Goal: Task Accomplishment & Management: Manage account settings

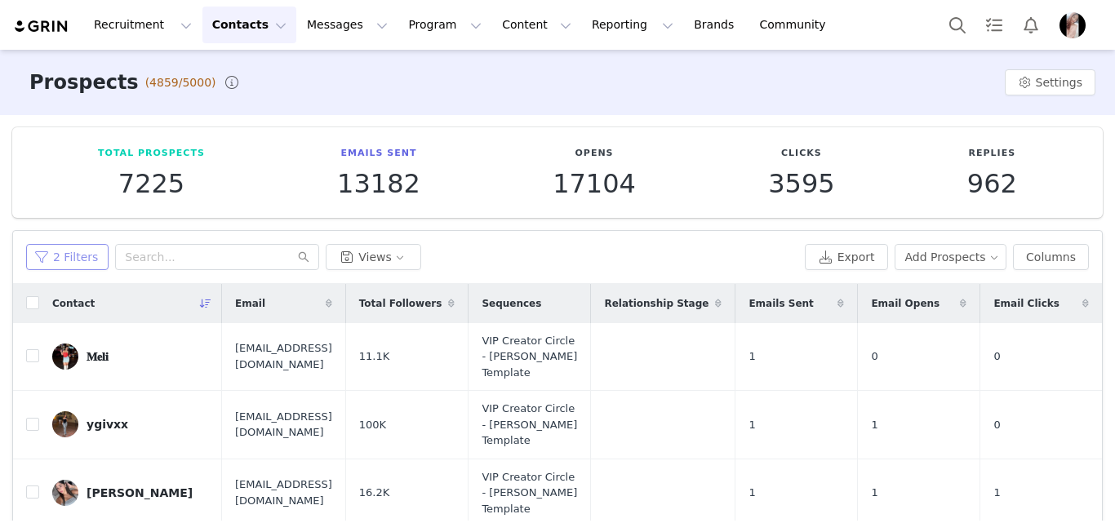
click at [78, 244] on button "2 Filters" at bounding box center [67, 257] width 82 height 26
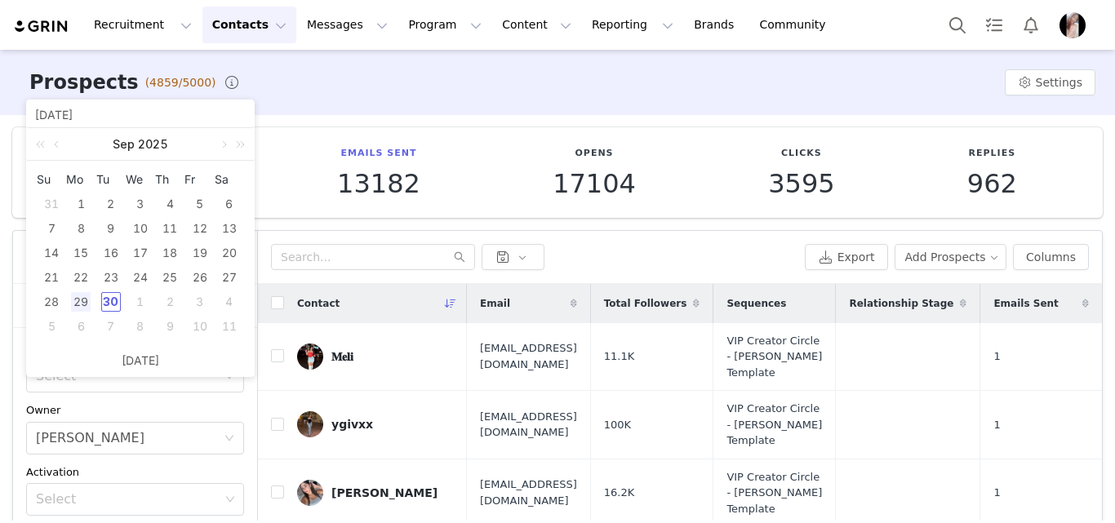
click at [108, 299] on div "30" at bounding box center [111, 302] width 20 height 20
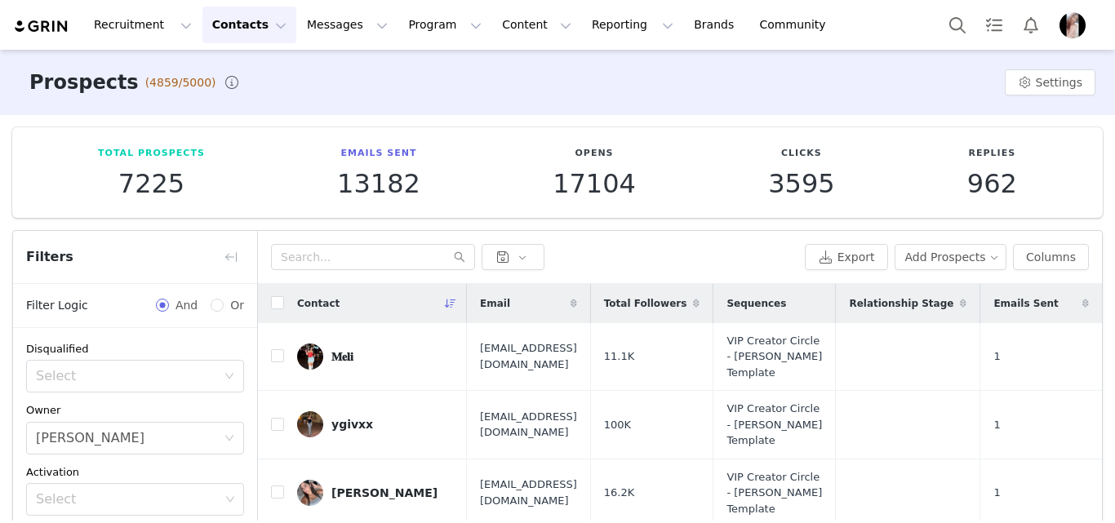
type input "09/30/2025"
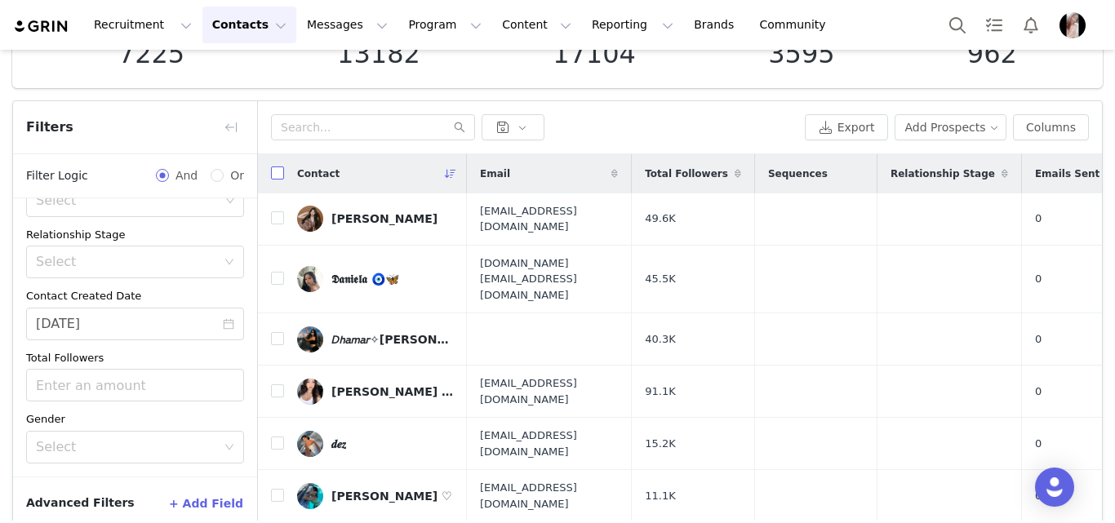
click at [277, 173] on input "checkbox" at bounding box center [277, 172] width 13 height 13
checkbox input "true"
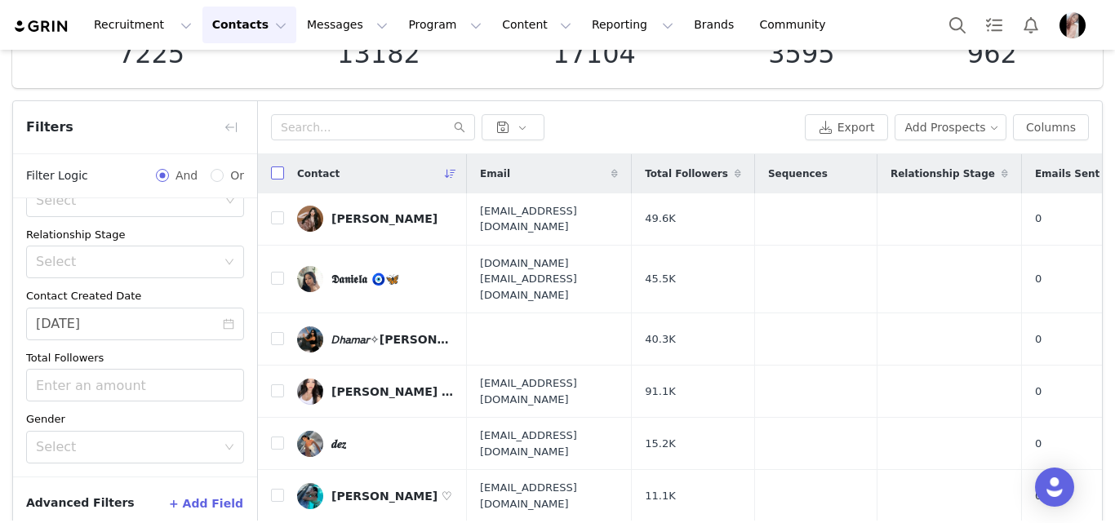
checkbox input "true"
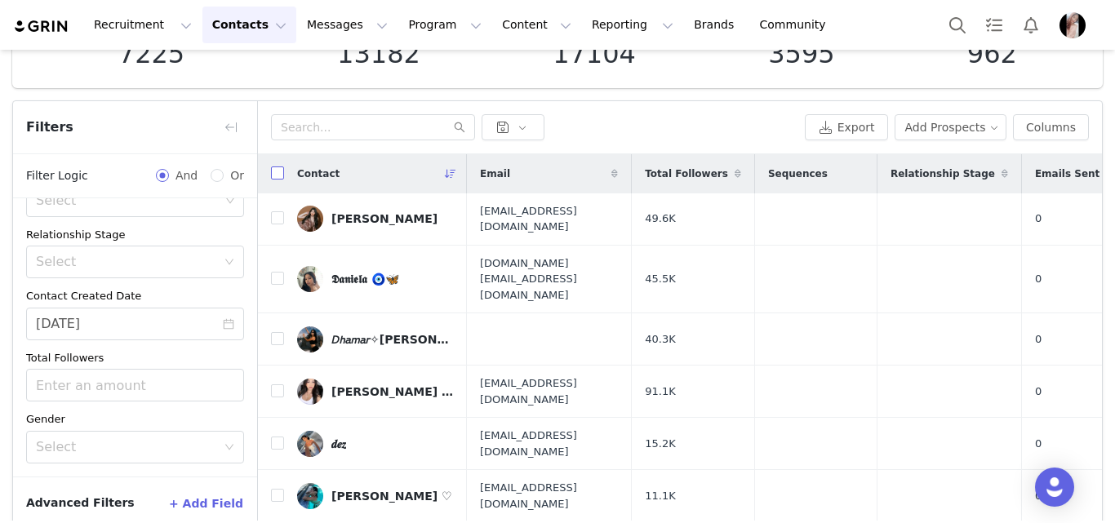
checkbox input "true"
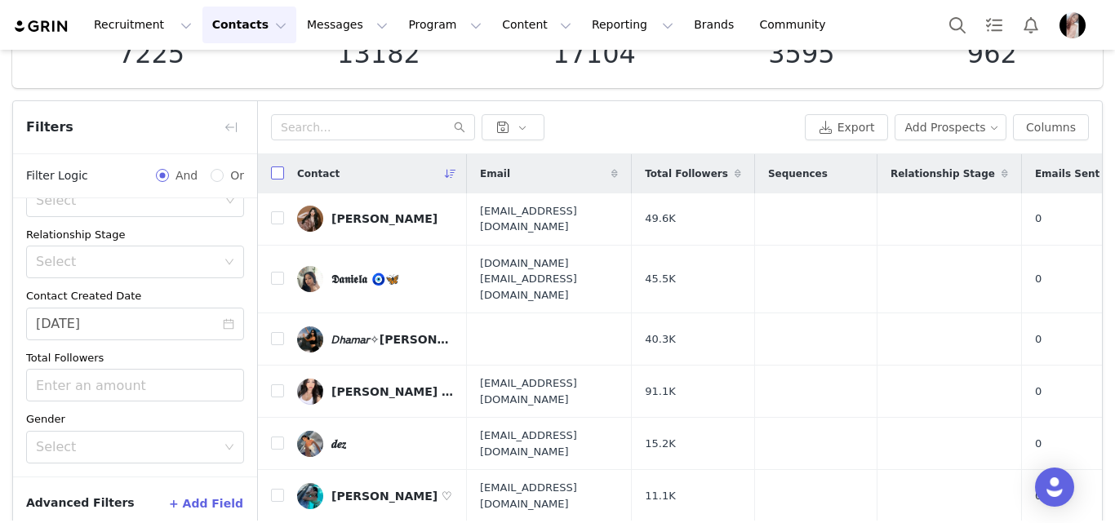
checkbox input "true"
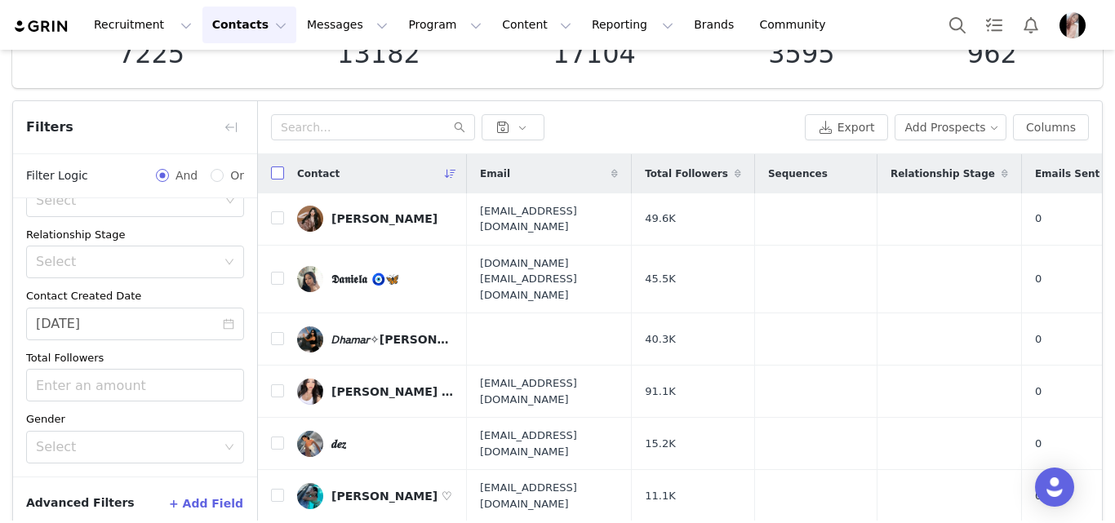
checkbox input "true"
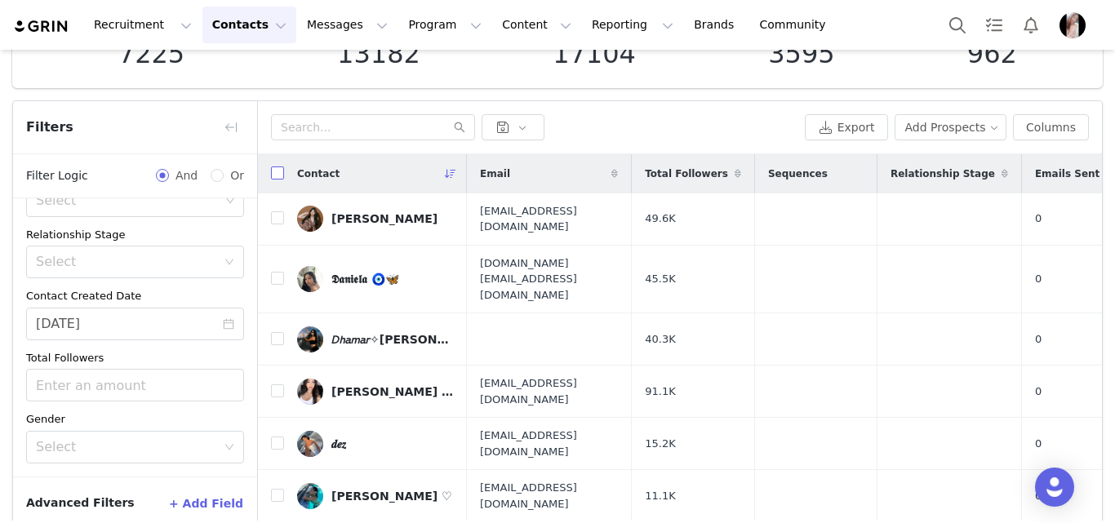
checkbox input "true"
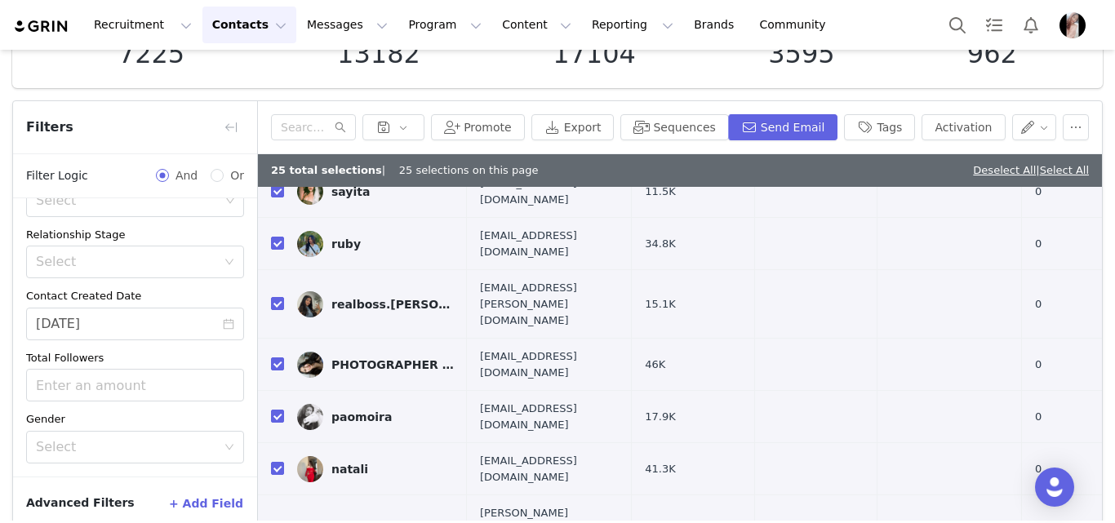
scroll to position [211, 0]
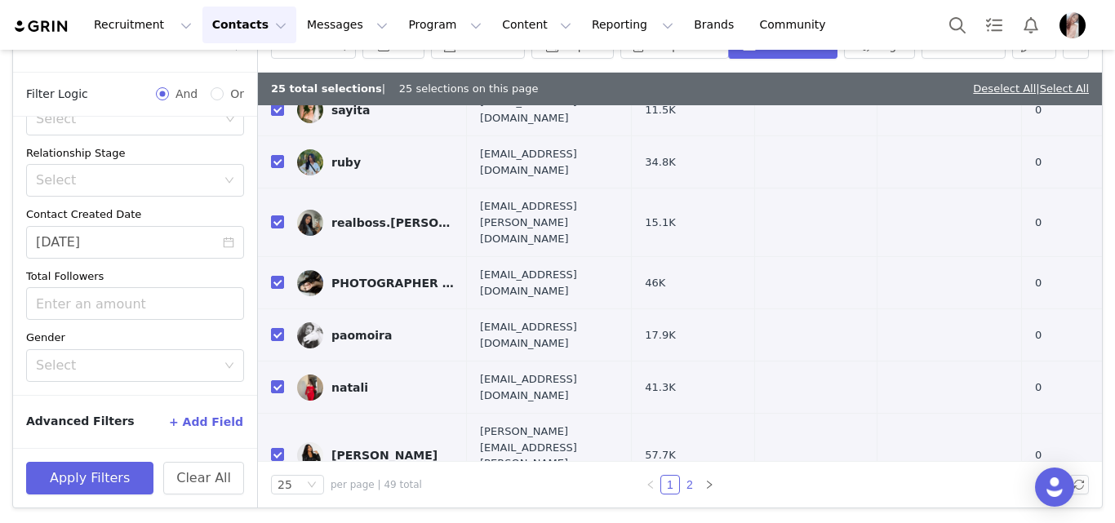
click at [687, 480] on link "2" at bounding box center [690, 485] width 18 height 18
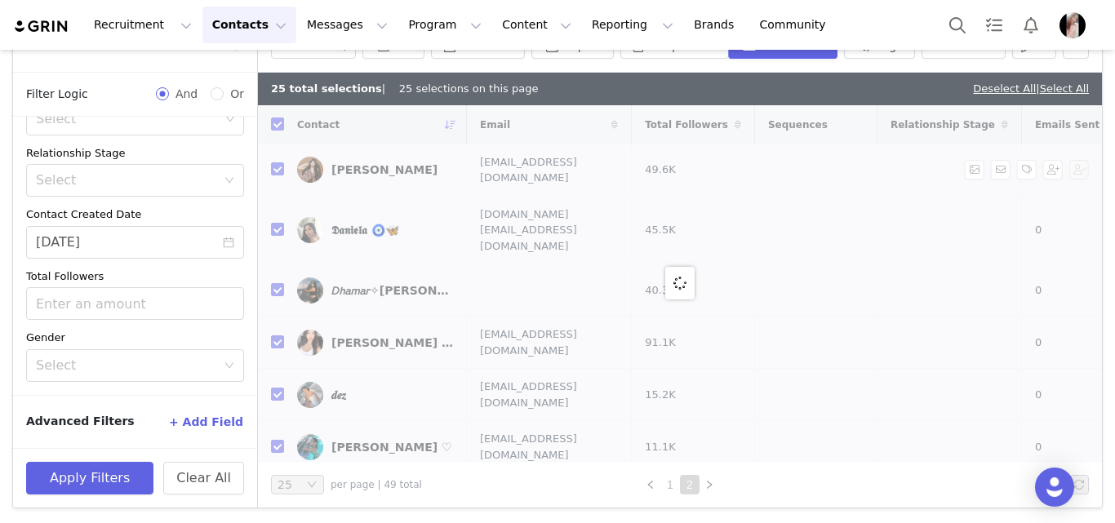
checkbox input "false"
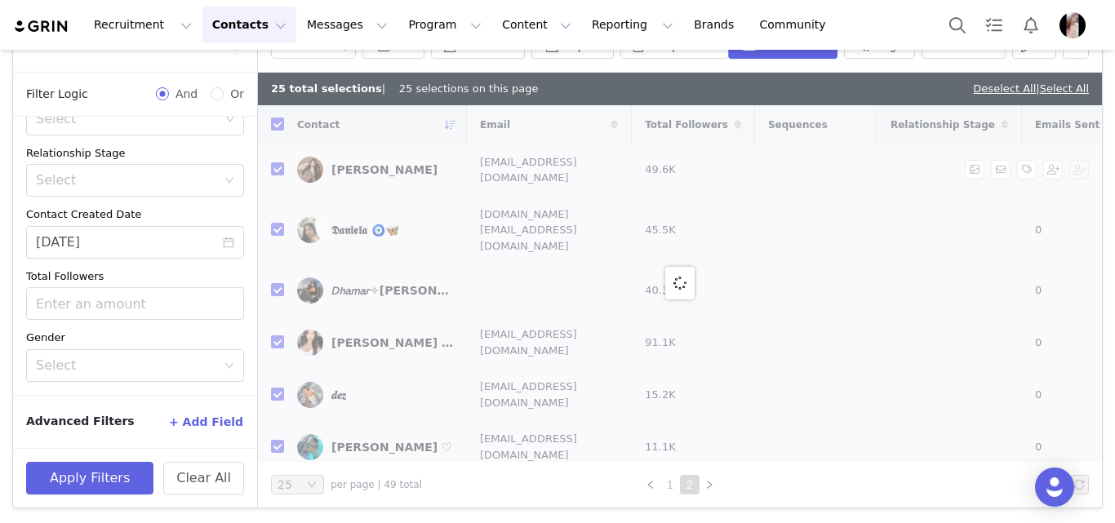
checkbox input "false"
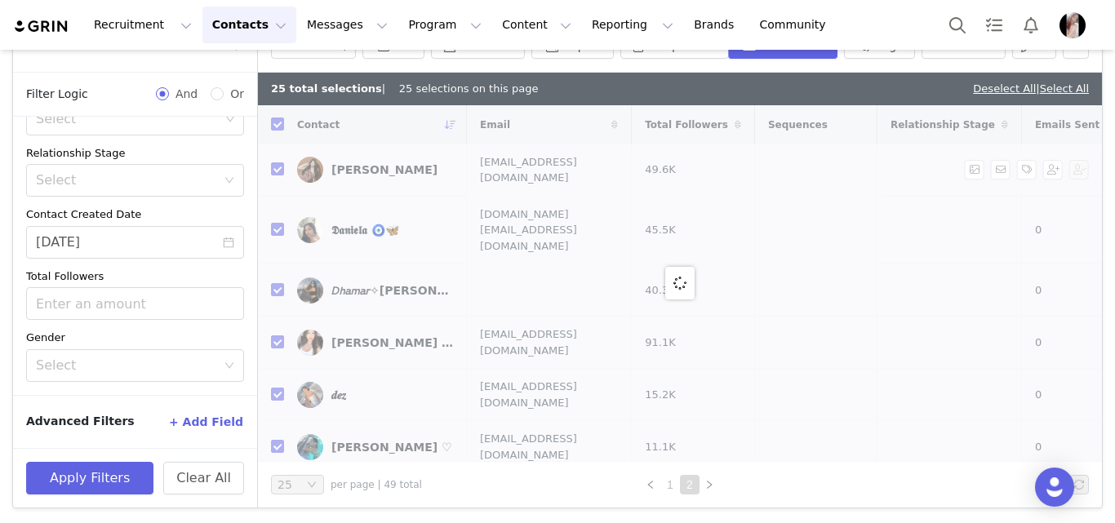
checkbox input "false"
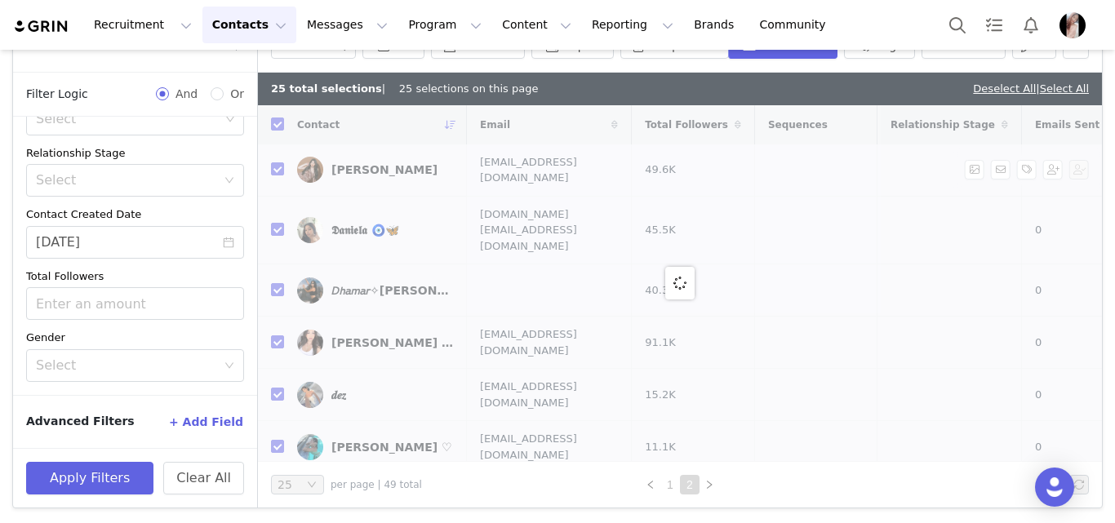
checkbox input "false"
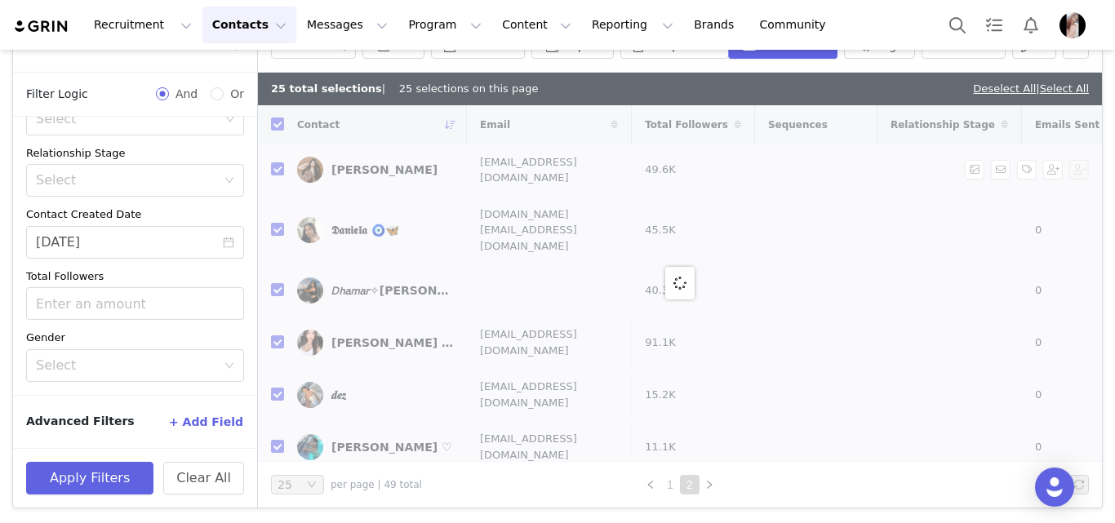
checkbox input "false"
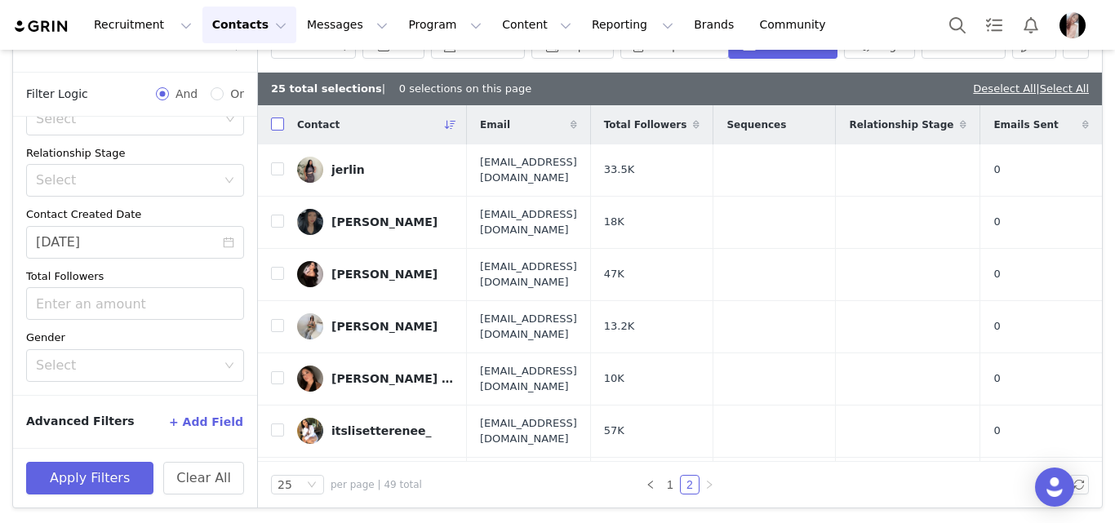
click at [273, 125] on input "checkbox" at bounding box center [277, 124] width 13 height 13
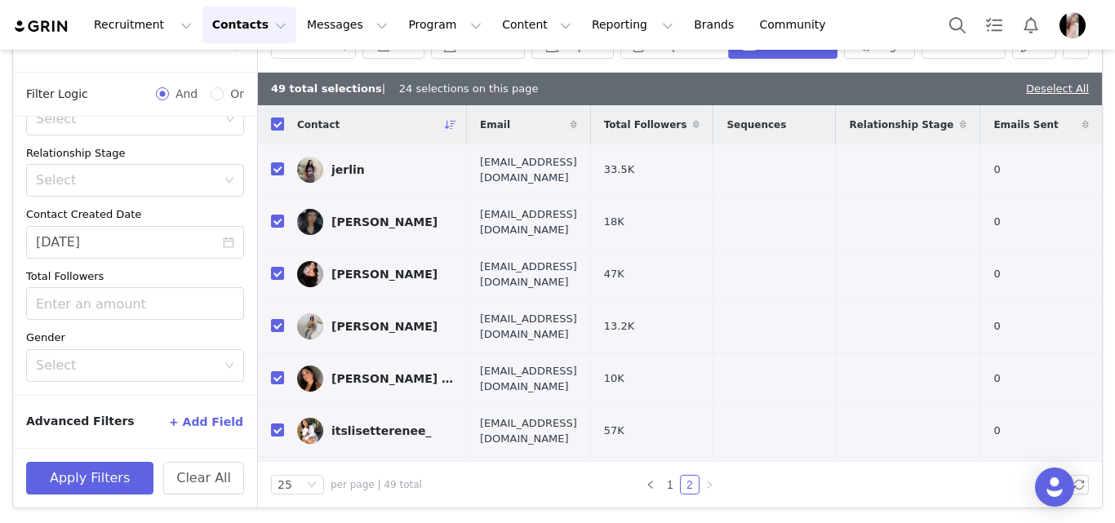
checkbox input "true"
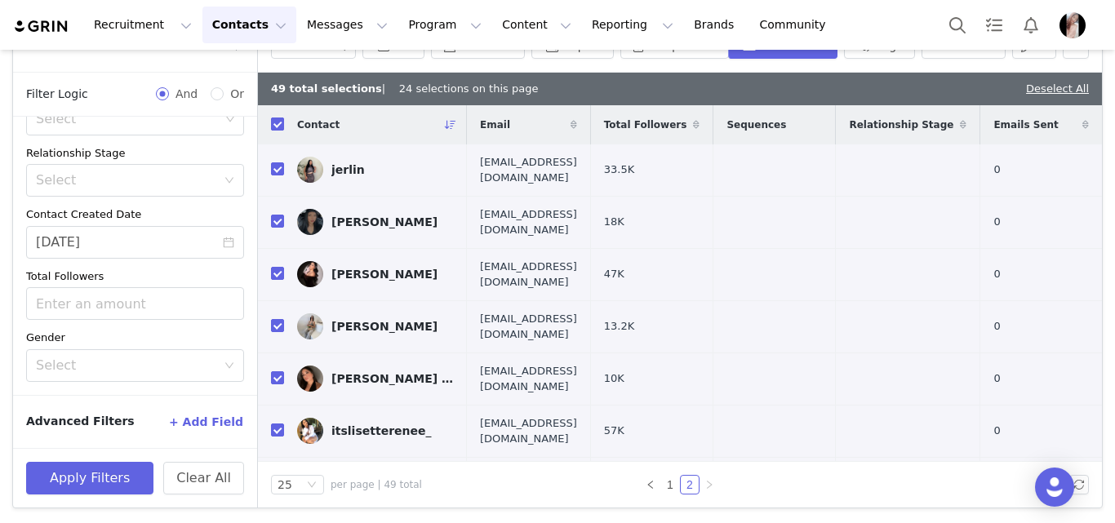
checkbox input "true"
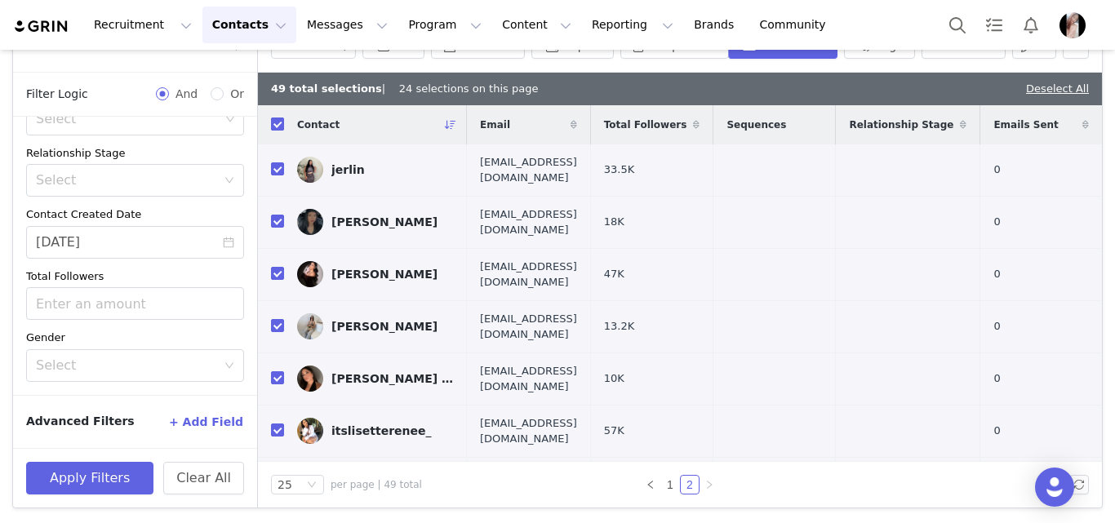
checkbox input "true"
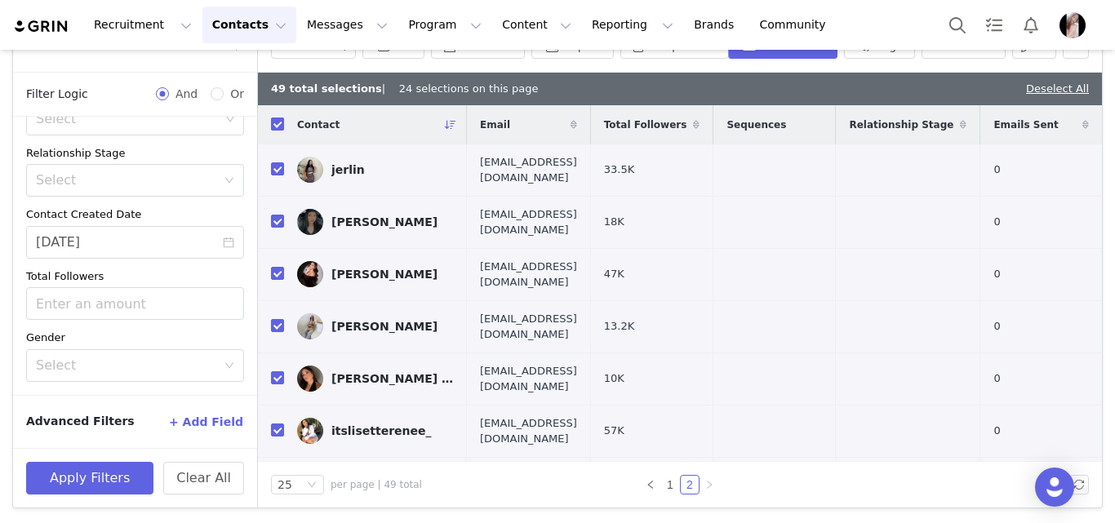
checkbox input "true"
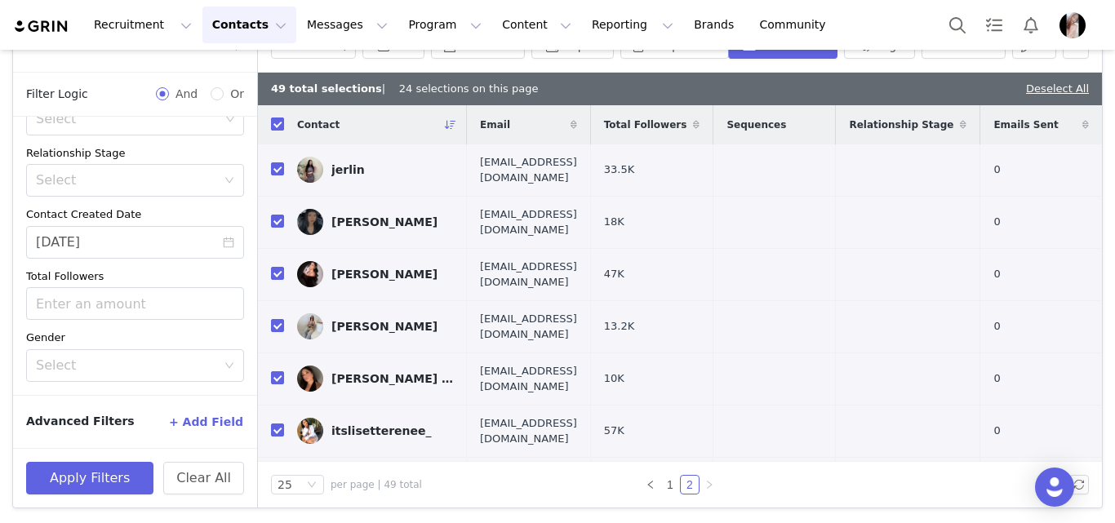
checkbox input "true"
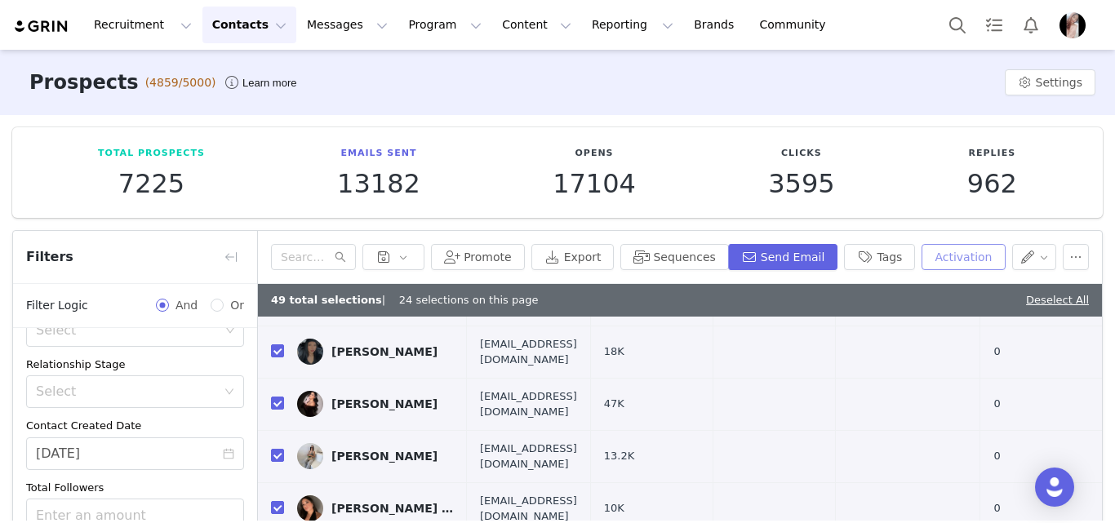
click at [808, 252] on button "Activation" at bounding box center [962, 257] width 83 height 26
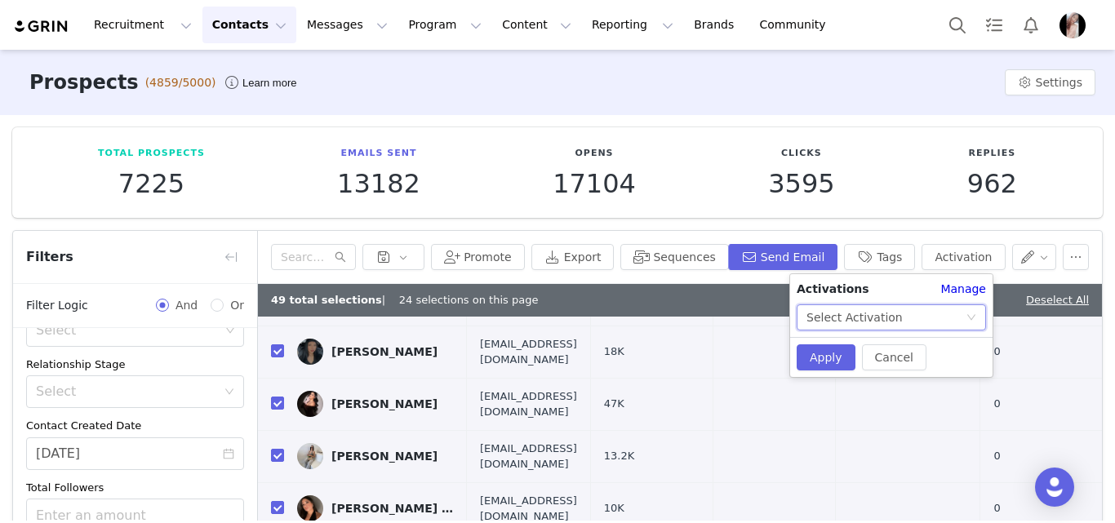
click at [808, 317] on icon "icon: down" at bounding box center [971, 318] width 10 height 10
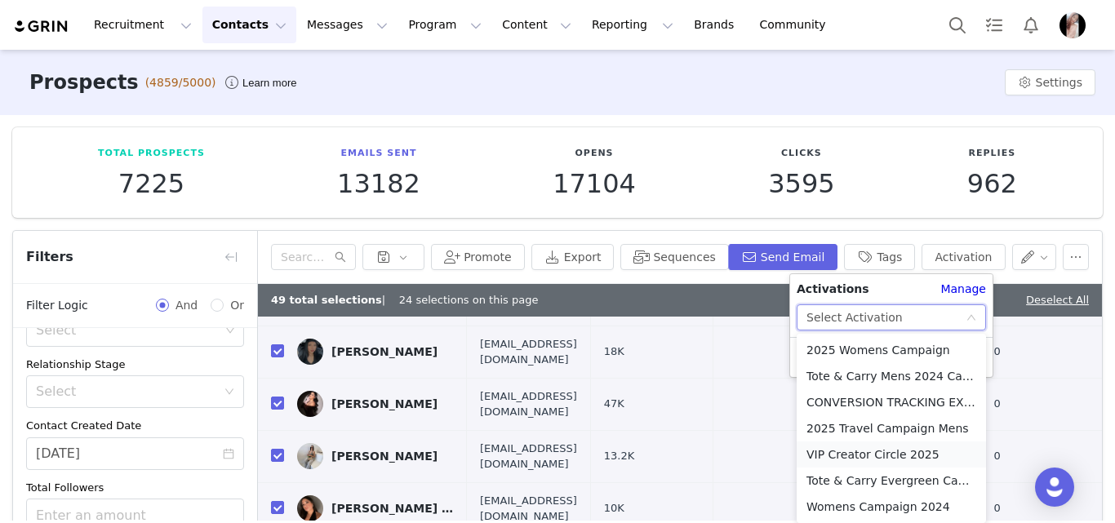
click at [808, 451] on li "VIP Creator Circle 2025" at bounding box center [890, 454] width 189 height 26
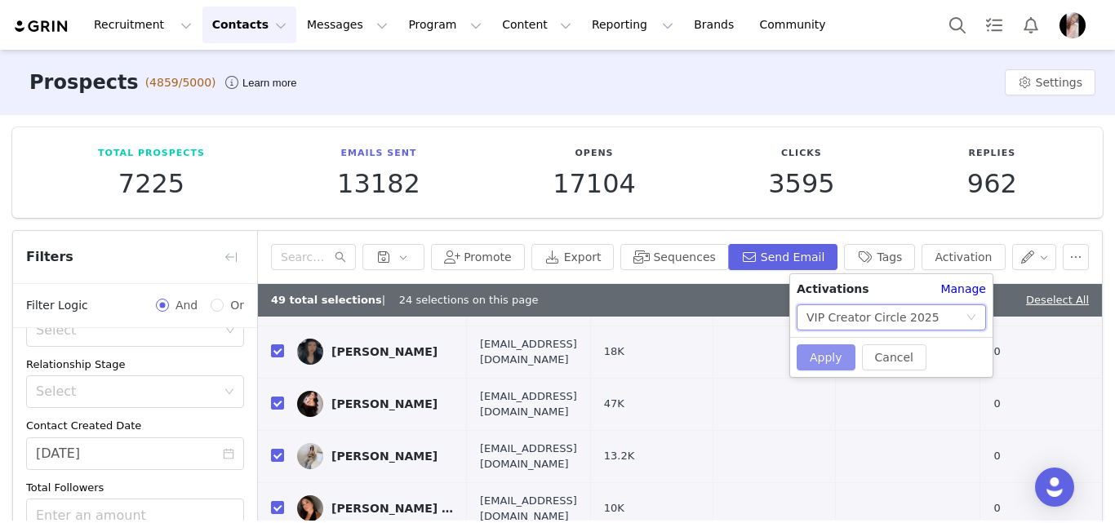
click at [808, 358] on button "Apply" at bounding box center [825, 357] width 59 height 26
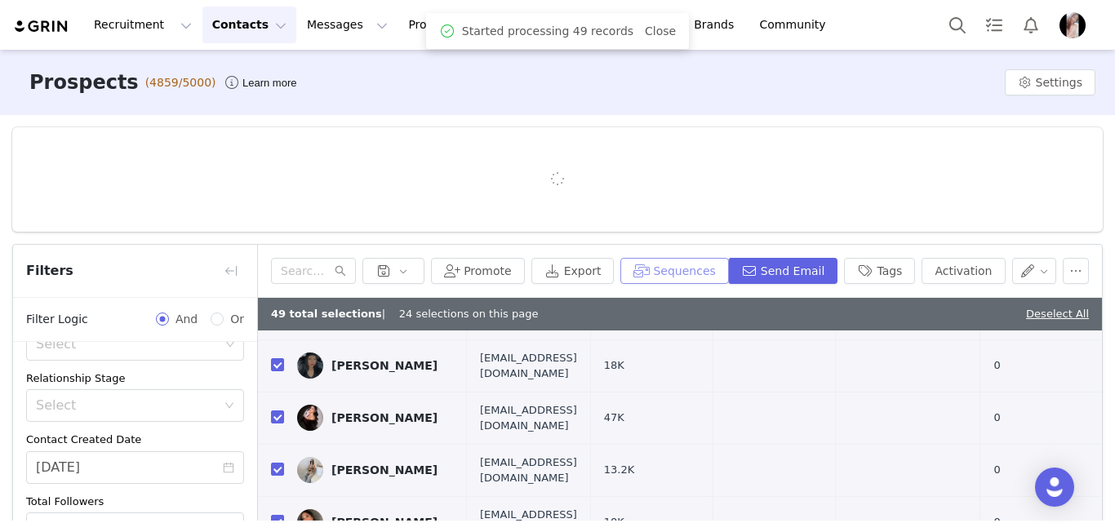
click at [698, 258] on button "Sequences" at bounding box center [674, 271] width 108 height 26
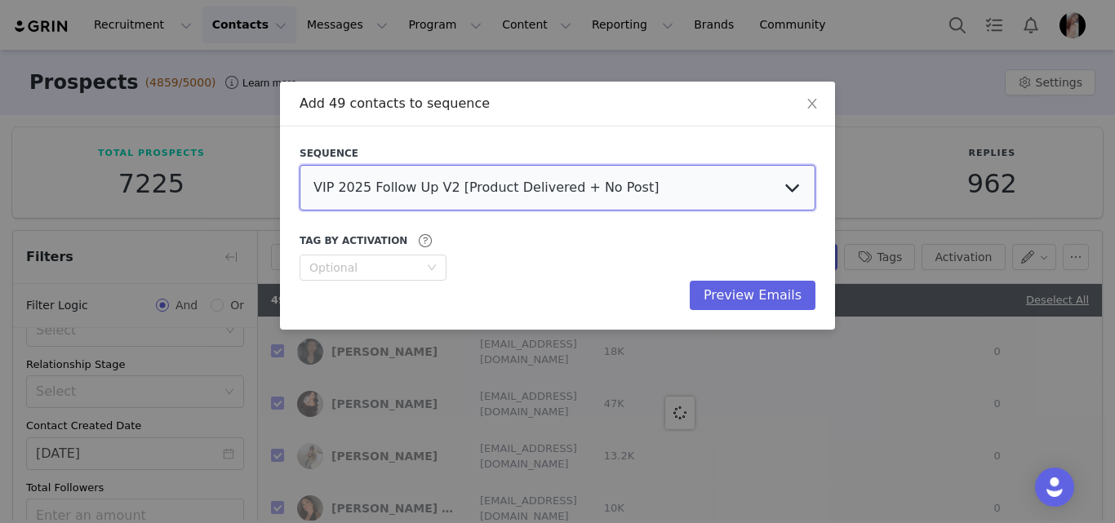
click at [794, 186] on select "VIP 2025 Follow Up V2 [Product Delivered + No Post] VIP Creator Circle - Janine…" at bounding box center [557, 188] width 516 height 46
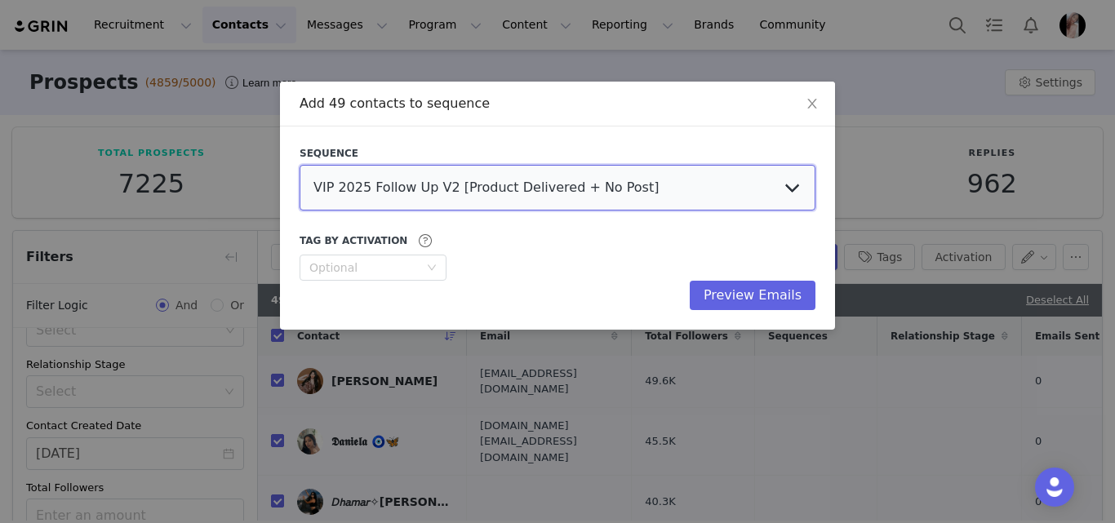
select select "a970c223-e28c-4bff-871b-d8ad4b2a15f2"
click at [299, 165] on select "VIP 2025 Follow Up V2 [Product Delivered + No Post] VIP Creator Circle - Janine…" at bounding box center [557, 188] width 516 height 46
click at [431, 264] on icon "icon: down" at bounding box center [432, 268] width 10 height 10
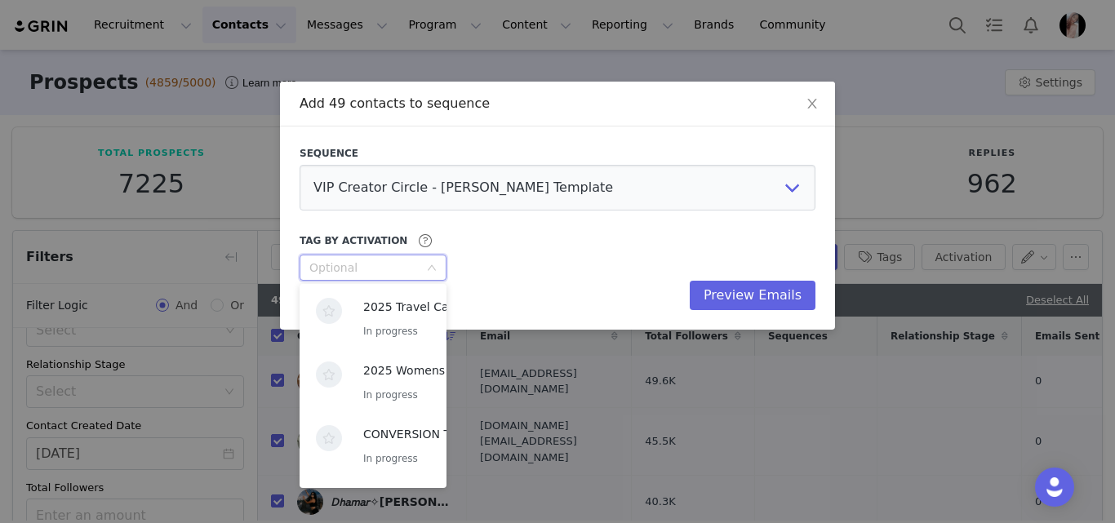
scroll to position [248, 0]
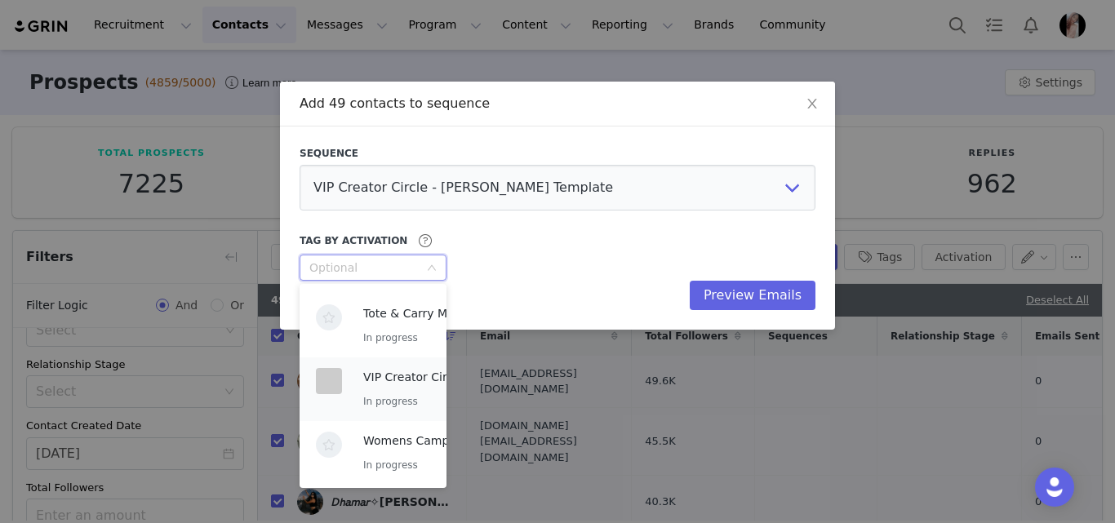
click at [385, 388] on div "VIP Creator Circle 2025 In progress" at bounding box center [429, 389] width 133 height 42
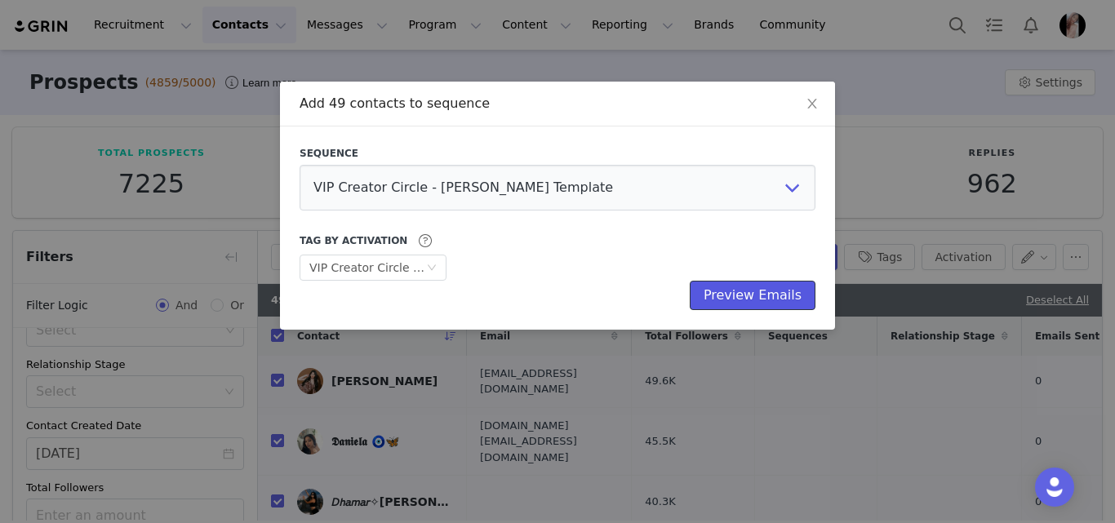
click at [740, 294] on button "Preview Emails" at bounding box center [753, 295] width 126 height 29
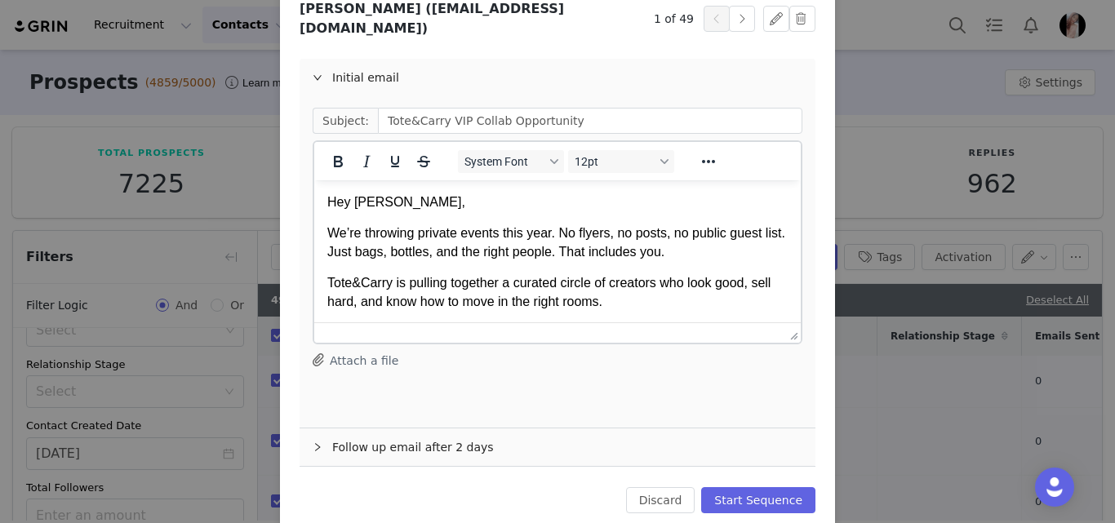
scroll to position [163, 0]
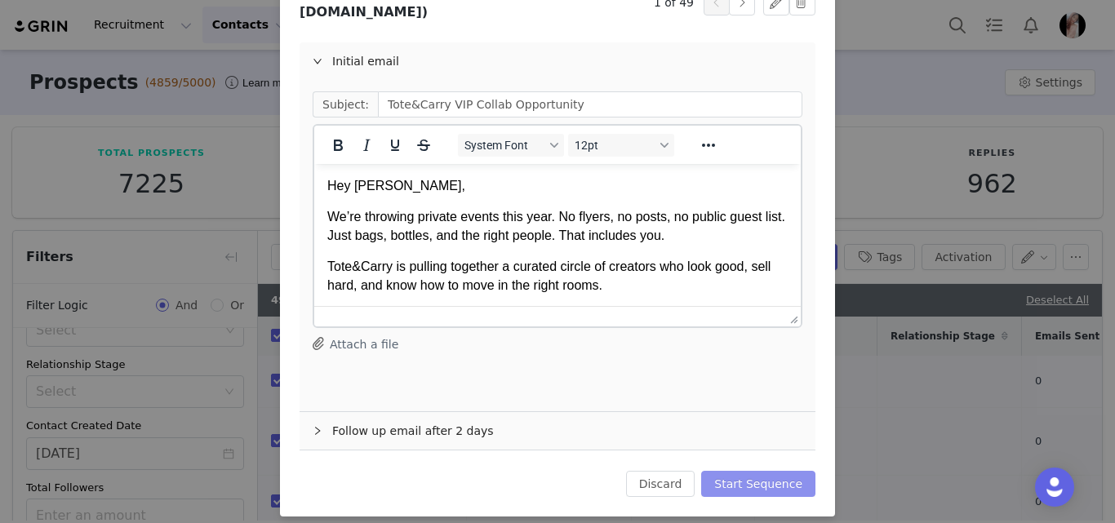
click at [756, 472] on button "Start Sequence" at bounding box center [758, 484] width 114 height 26
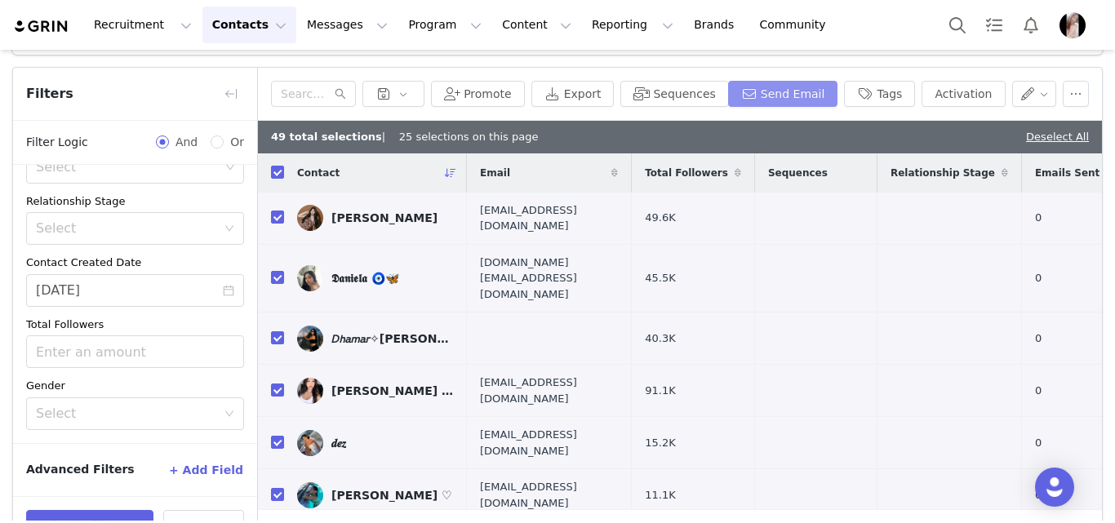
click at [784, 95] on button "Send Email" at bounding box center [783, 94] width 110 height 26
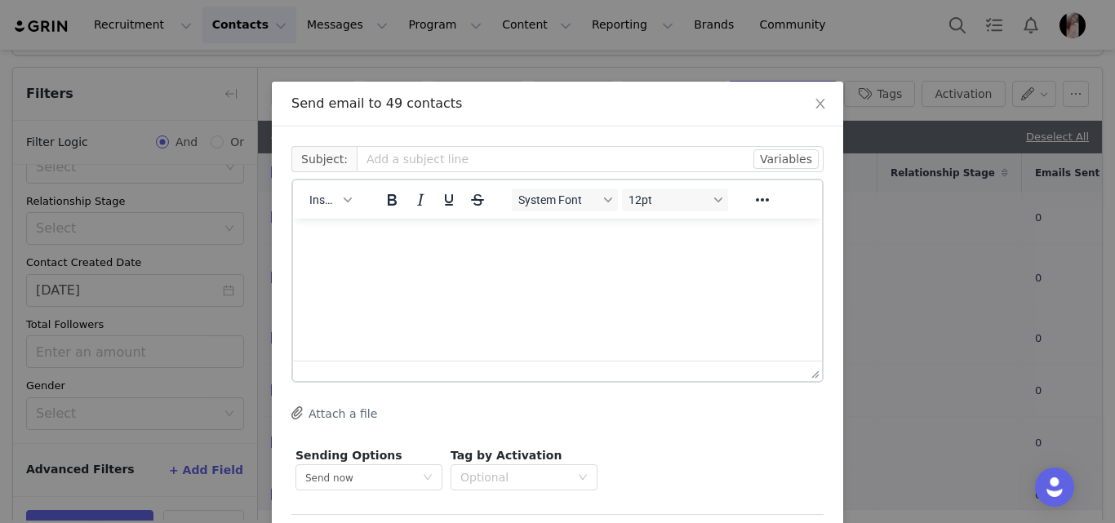
scroll to position [0, 0]
click at [565, 472] on div "Optional" at bounding box center [518, 477] width 117 height 24
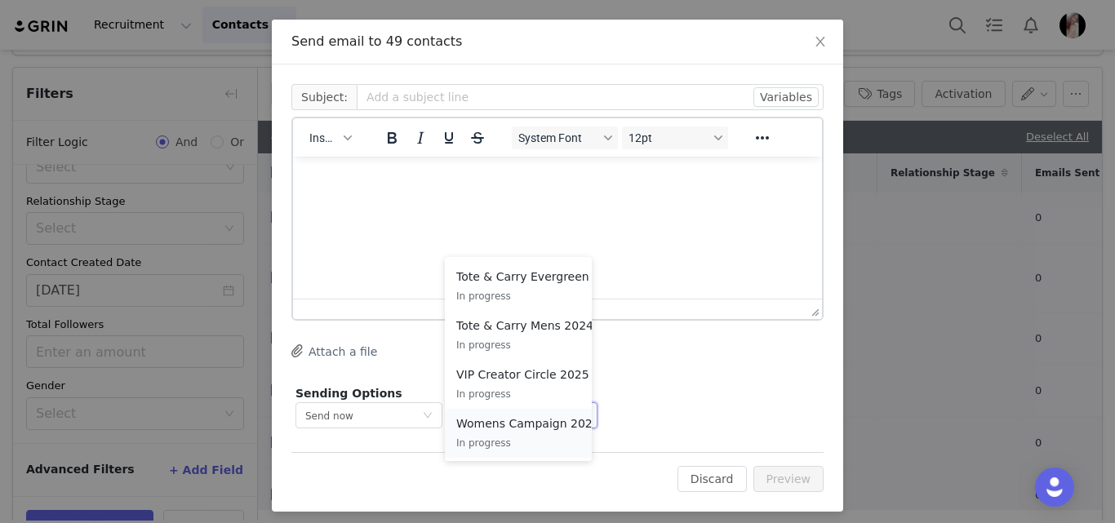
scroll to position [70, 0]
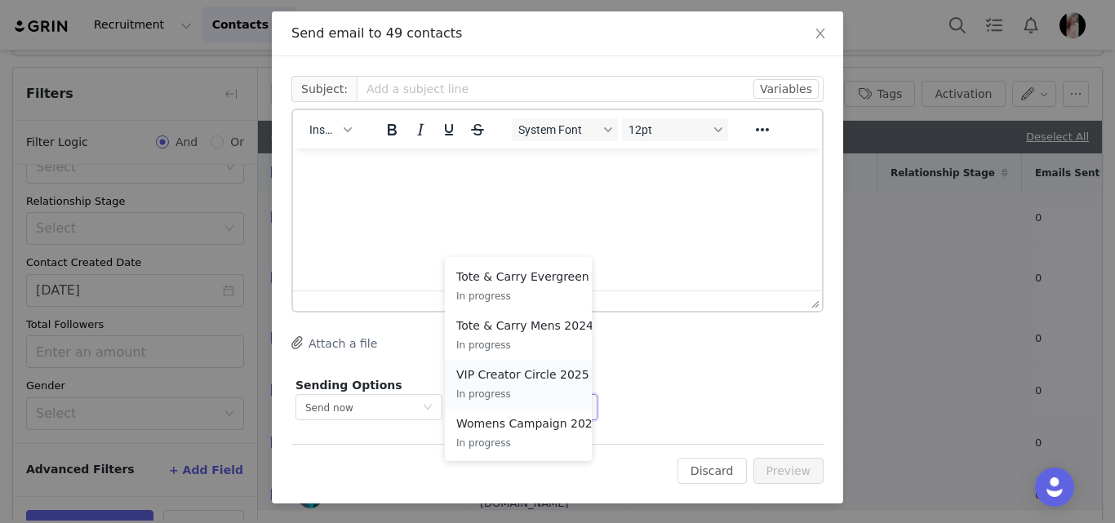
click at [501, 378] on p "VIP Creator Circle 2025" at bounding box center [522, 375] width 133 height 18
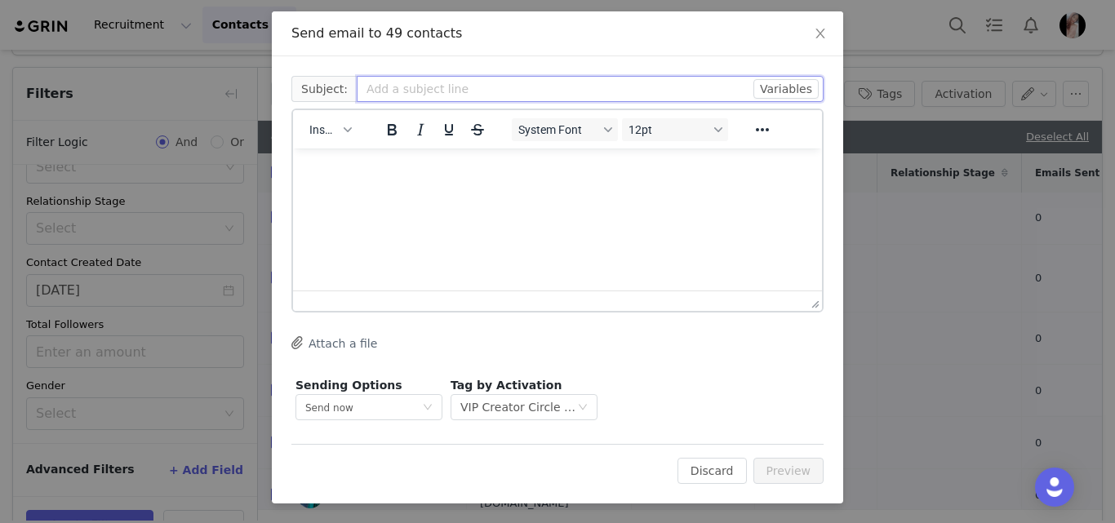
click at [455, 85] on input "text" at bounding box center [590, 89] width 467 height 26
click at [425, 401] on div "Send now" at bounding box center [368, 407] width 147 height 26
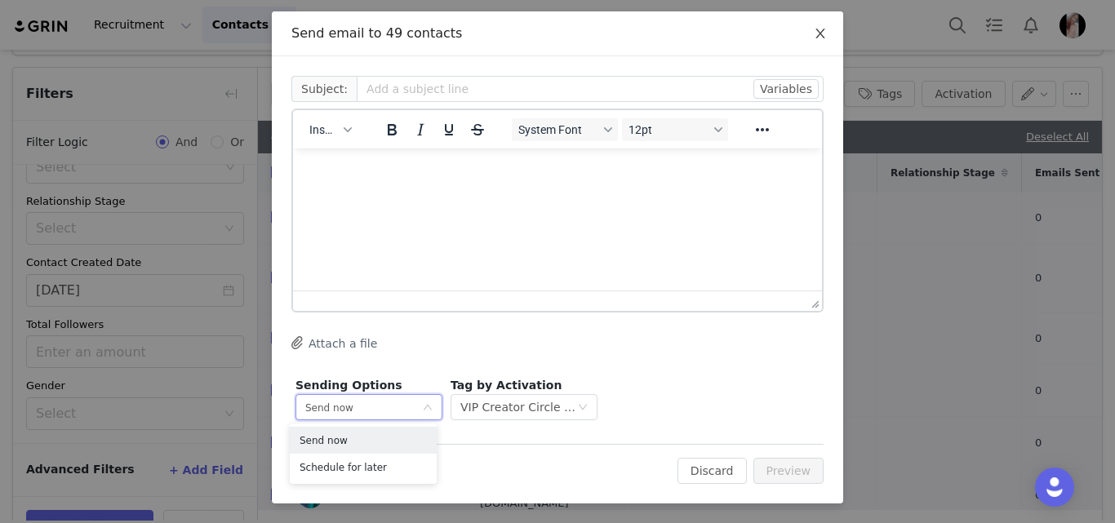
click at [808, 36] on icon "icon: close" at bounding box center [819, 34] width 9 height 10
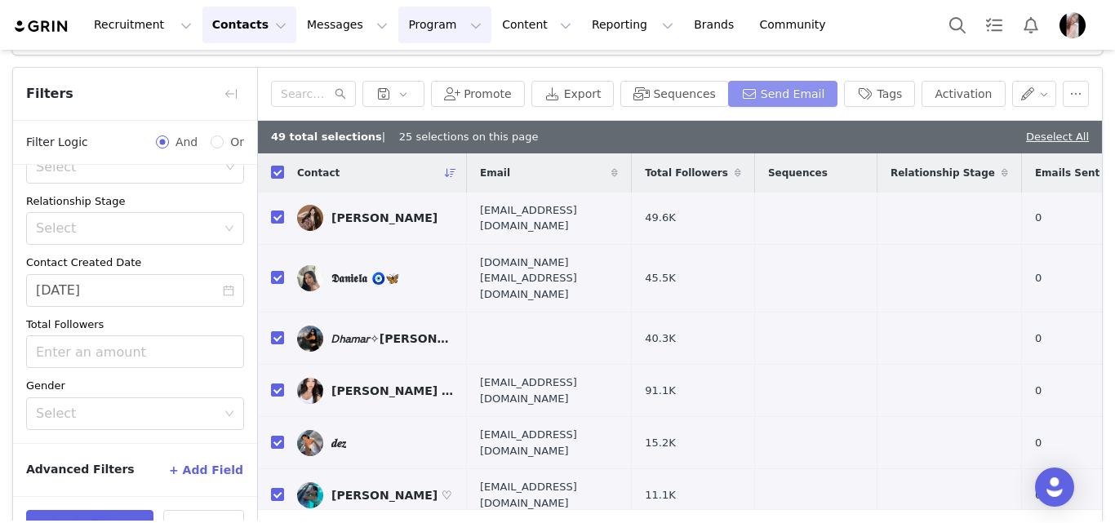
scroll to position [0, 0]
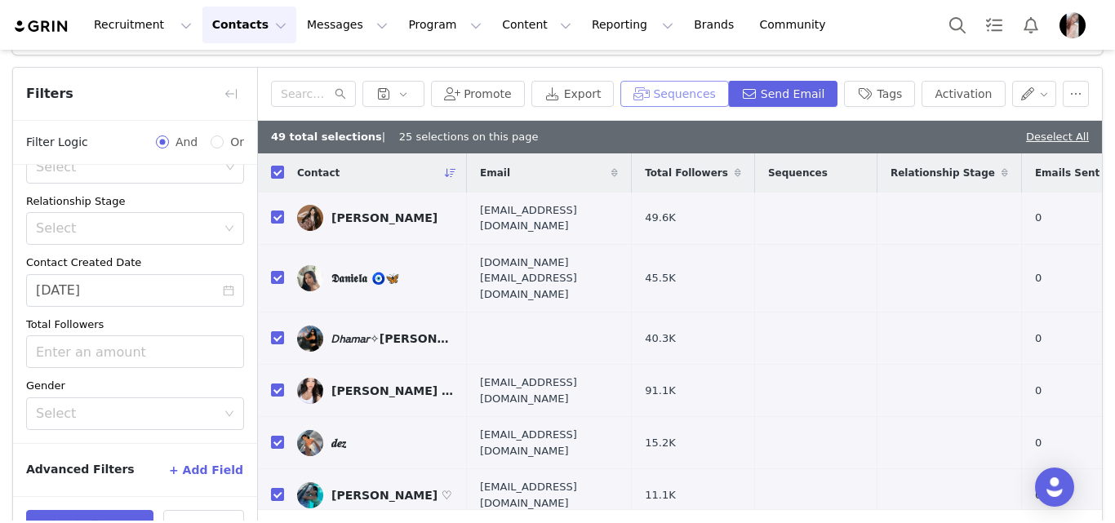
click at [687, 91] on button "Sequences" at bounding box center [674, 94] width 108 height 26
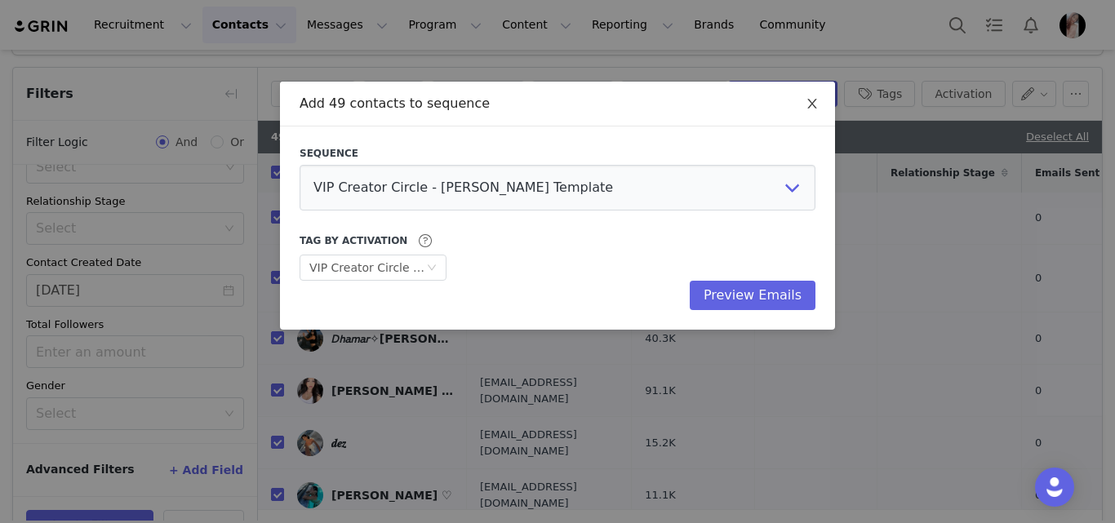
click at [808, 101] on icon "icon: close" at bounding box center [811, 103] width 13 height 13
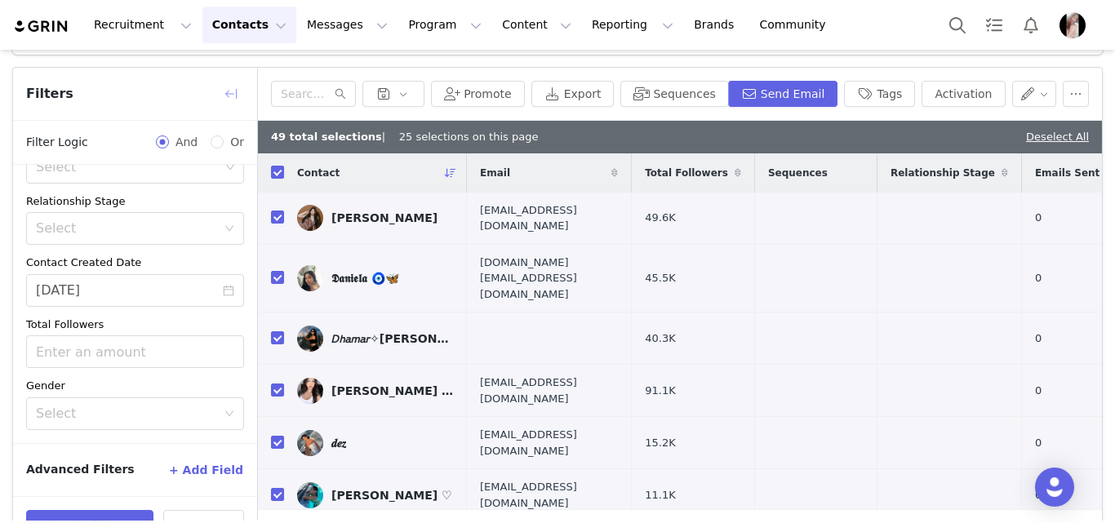
click at [237, 84] on button "button" at bounding box center [231, 94] width 26 height 26
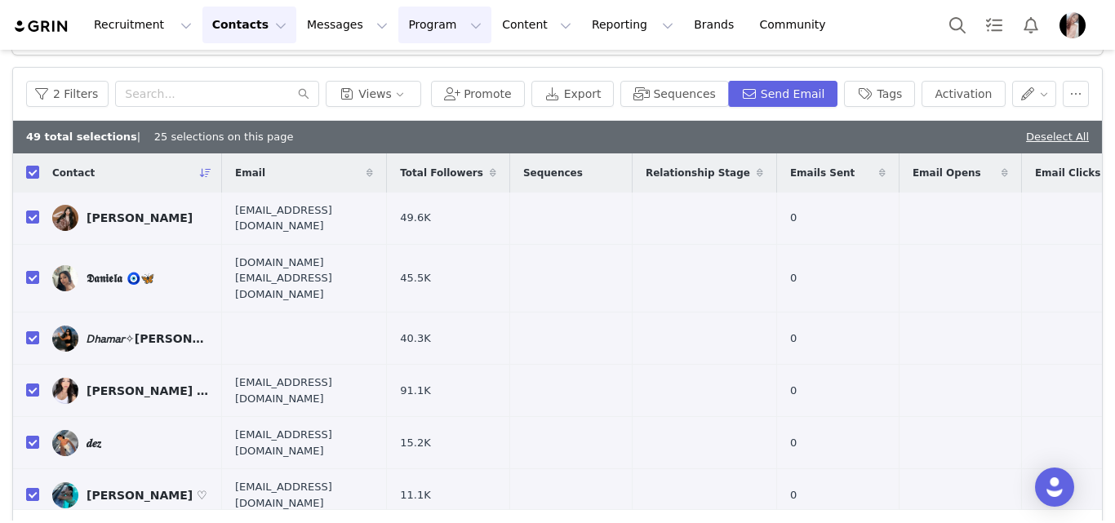
click at [420, 17] on button "Program Program" at bounding box center [444, 25] width 93 height 37
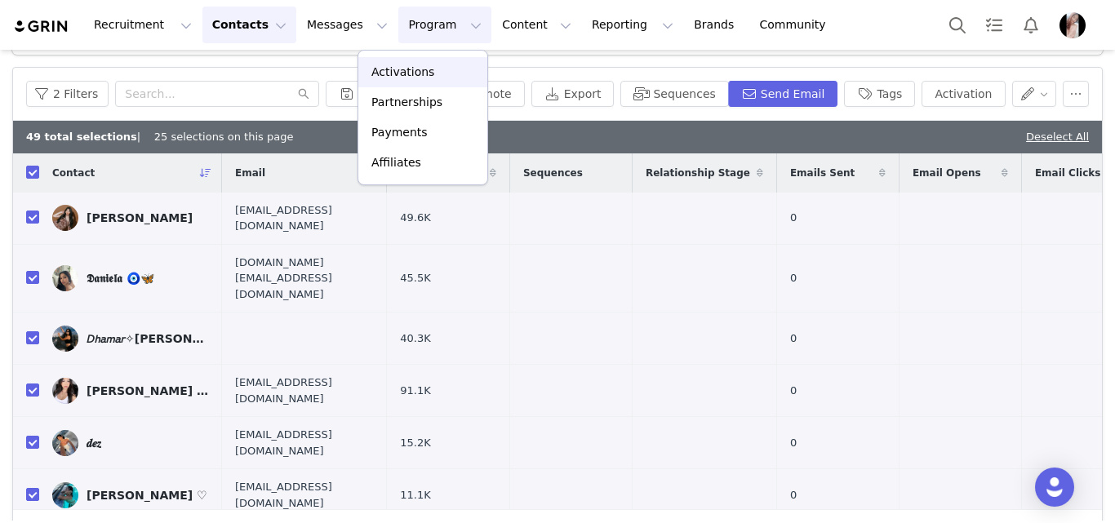
click at [410, 75] on p "Activations" at bounding box center [402, 72] width 63 height 17
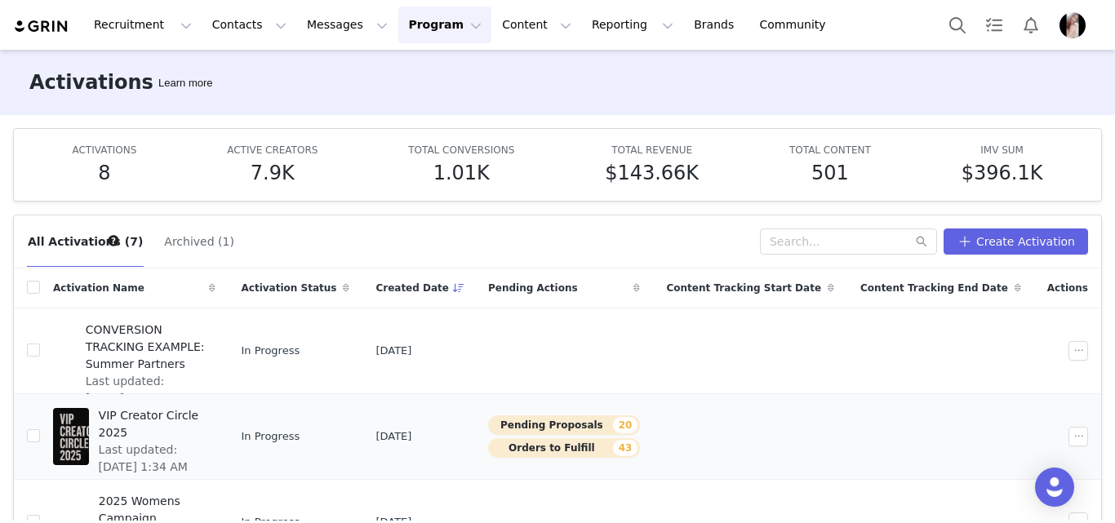
click at [626, 424] on button "Pending Proposals 20" at bounding box center [564, 425] width 152 height 20
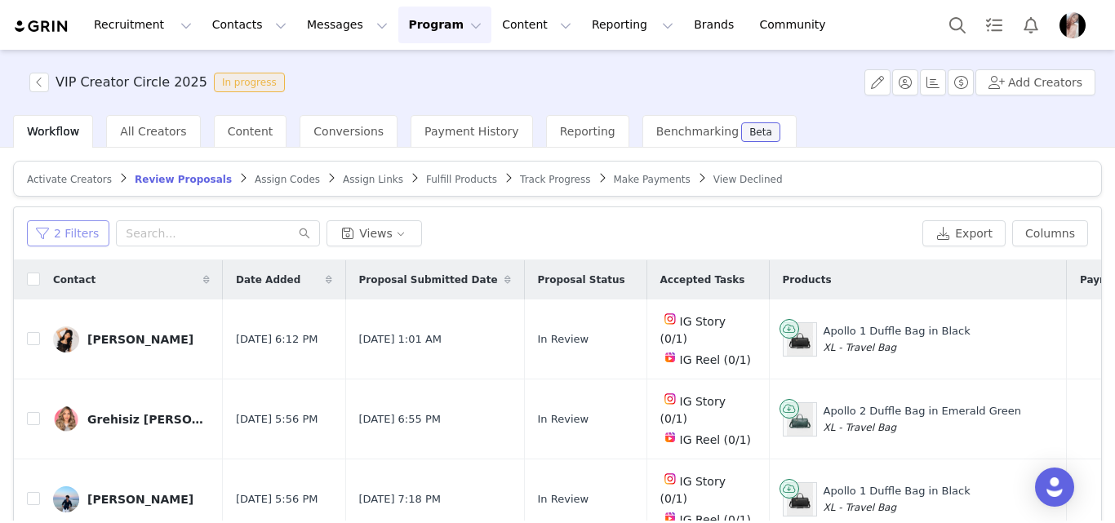
click at [63, 228] on button "2 Filters" at bounding box center [68, 233] width 82 height 26
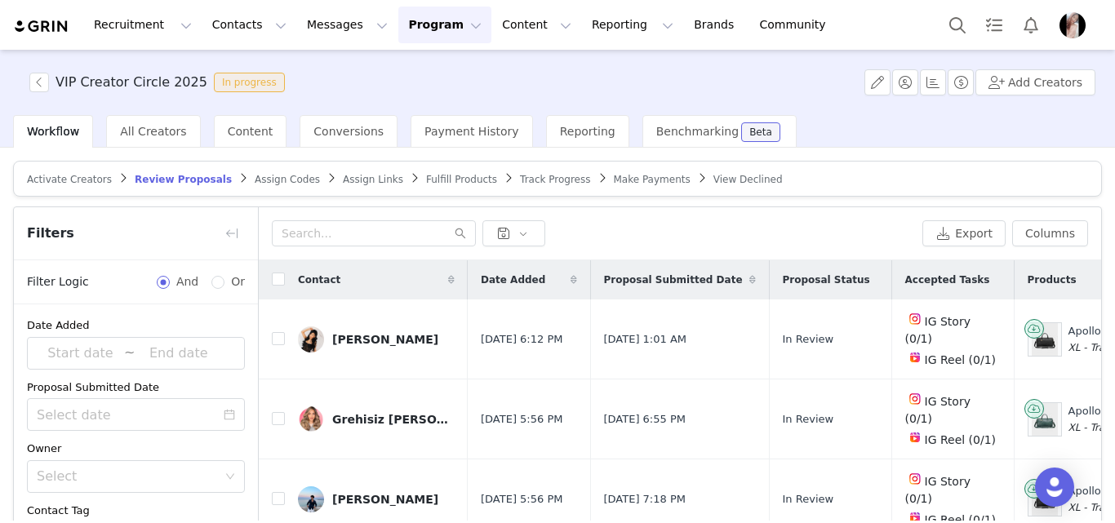
scroll to position [82, 0]
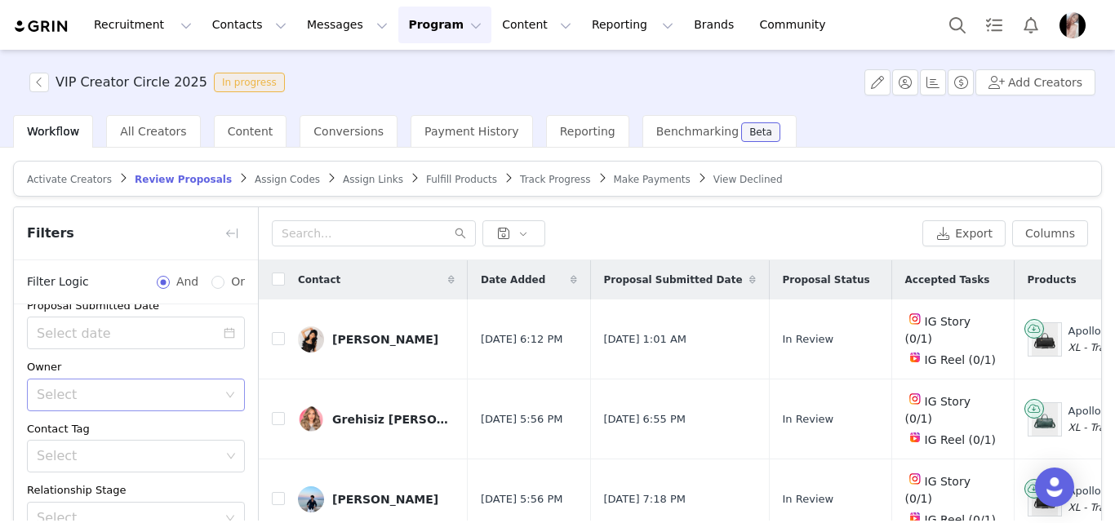
click at [187, 387] on div "Select" at bounding box center [127, 395] width 180 height 16
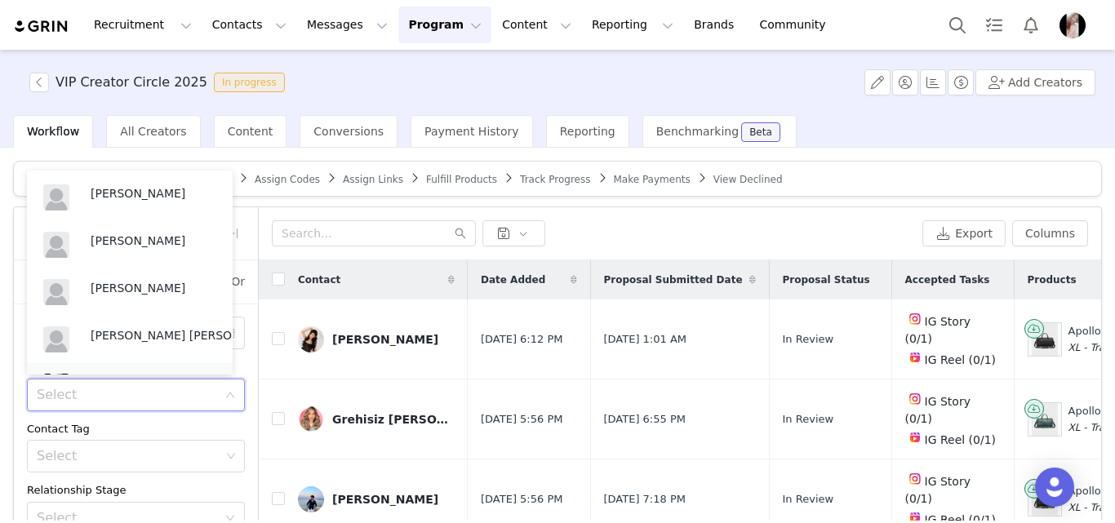
scroll to position [86, 0]
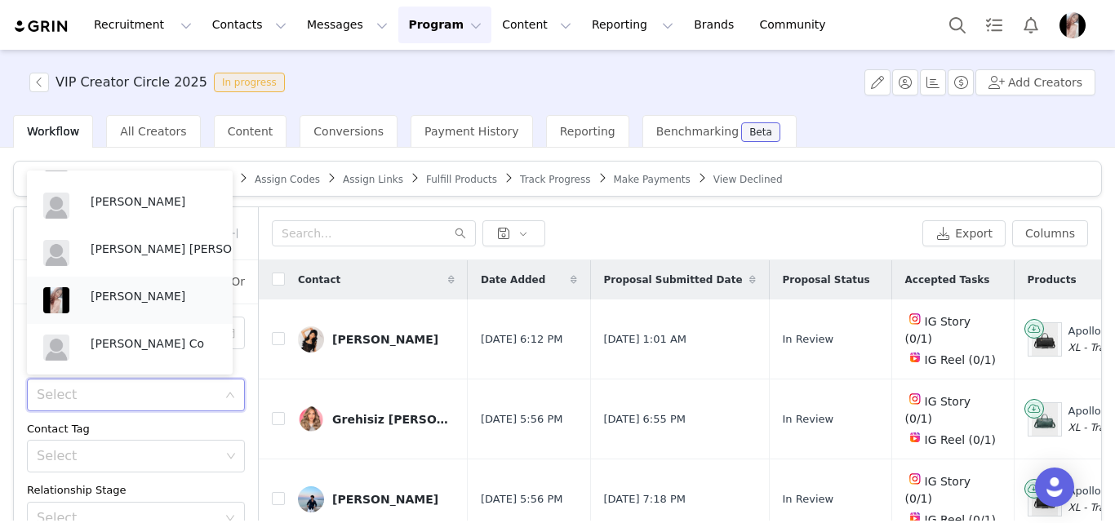
click at [128, 295] on p "[PERSON_NAME]" at bounding box center [154, 296] width 126 height 18
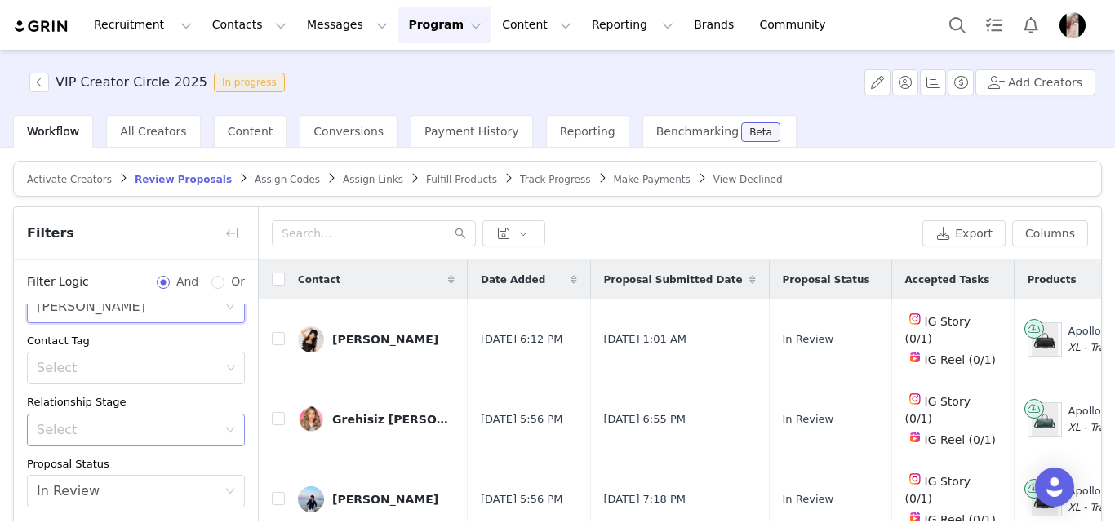
scroll to position [188, 0]
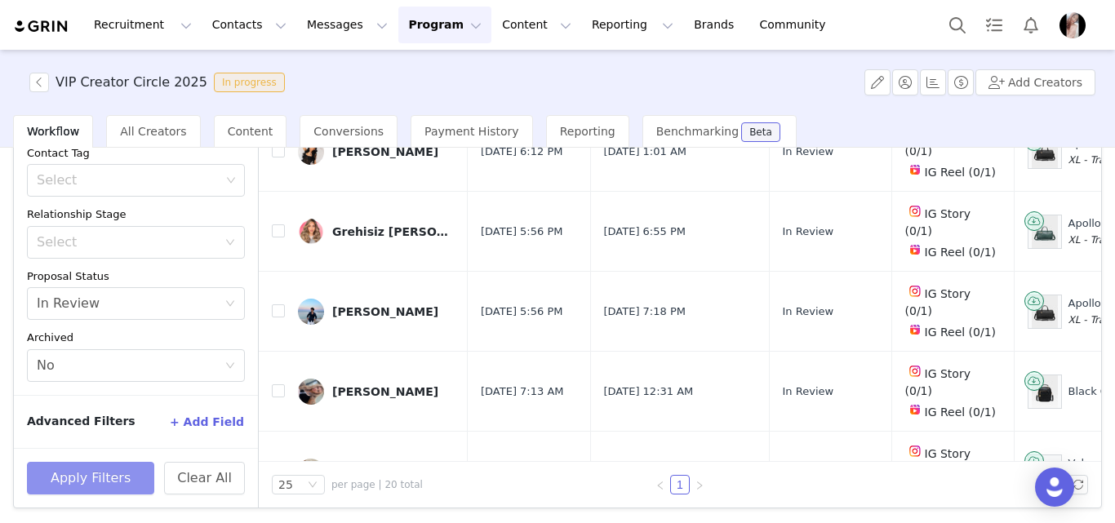
click at [86, 473] on button "Apply Filters" at bounding box center [90, 478] width 127 height 33
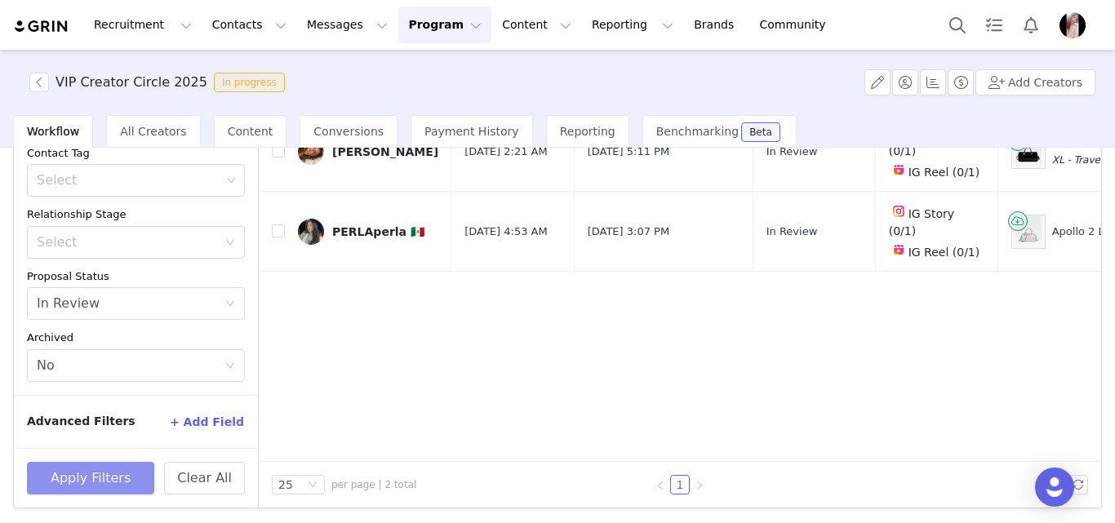
scroll to position [106, 0]
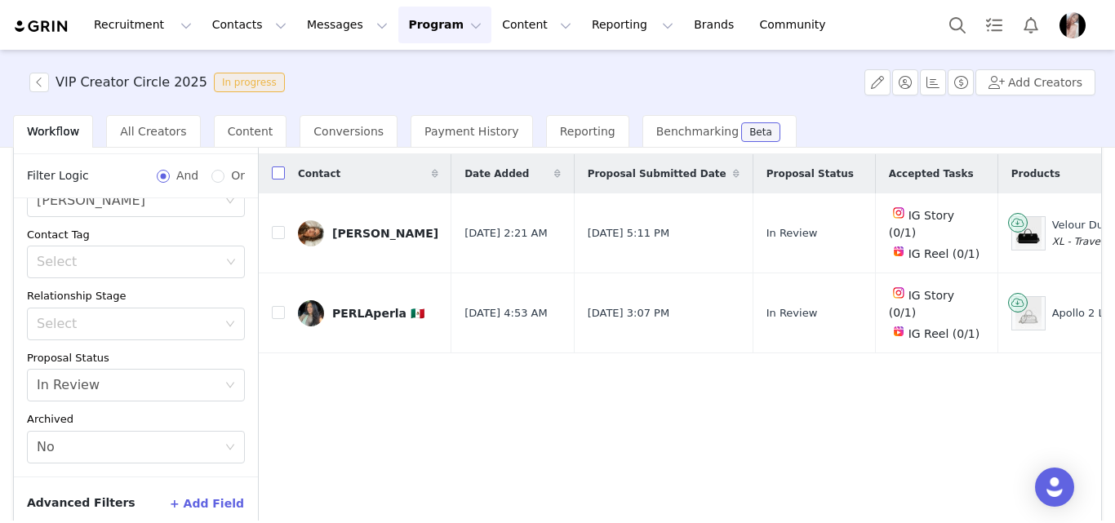
click at [281, 170] on input "checkbox" at bounding box center [278, 172] width 13 height 13
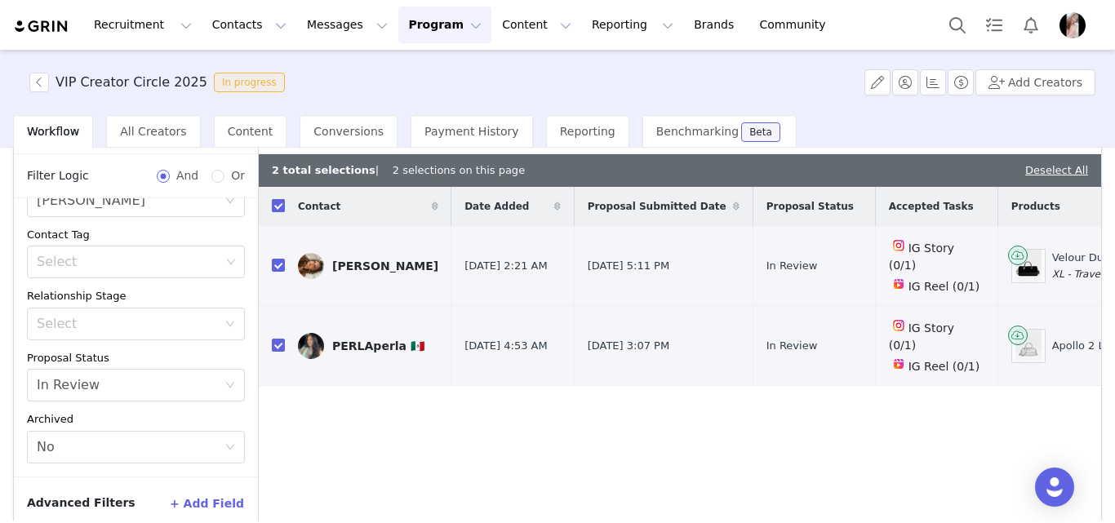
checkbox input "true"
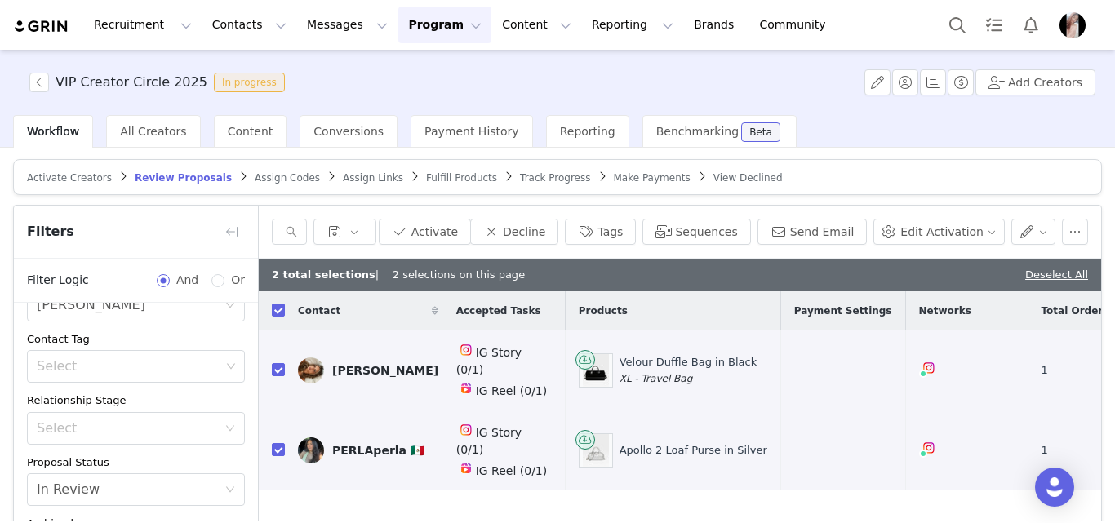
scroll to position [0, 0]
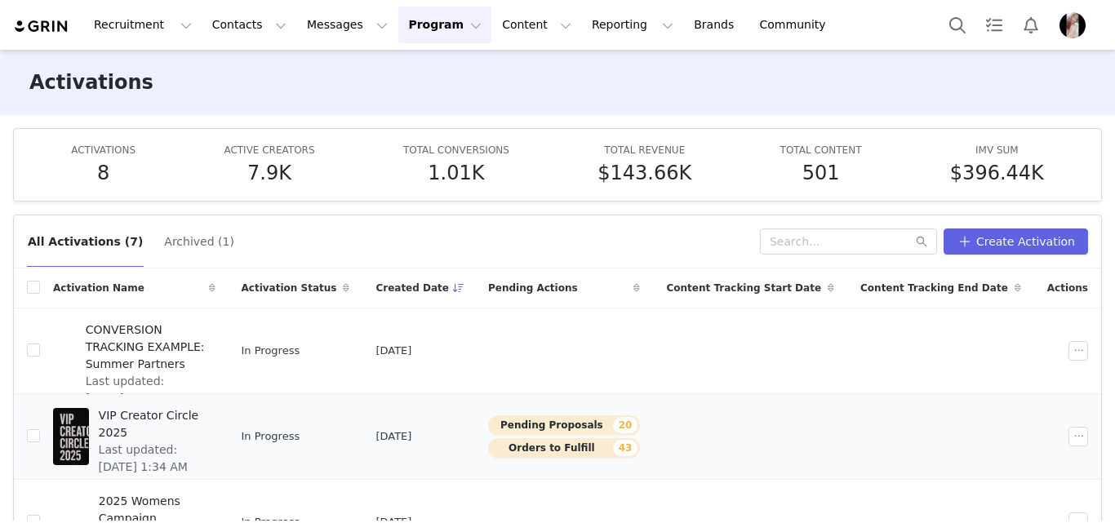
click at [581, 420] on button "Pending Proposals 20" at bounding box center [564, 425] width 152 height 20
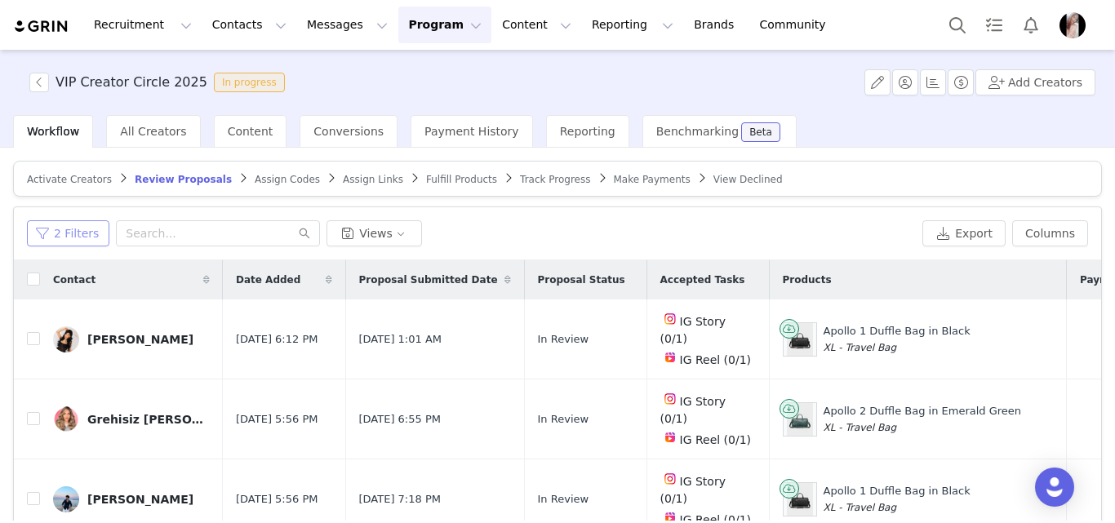
click at [74, 228] on button "2 Filters" at bounding box center [68, 233] width 82 height 26
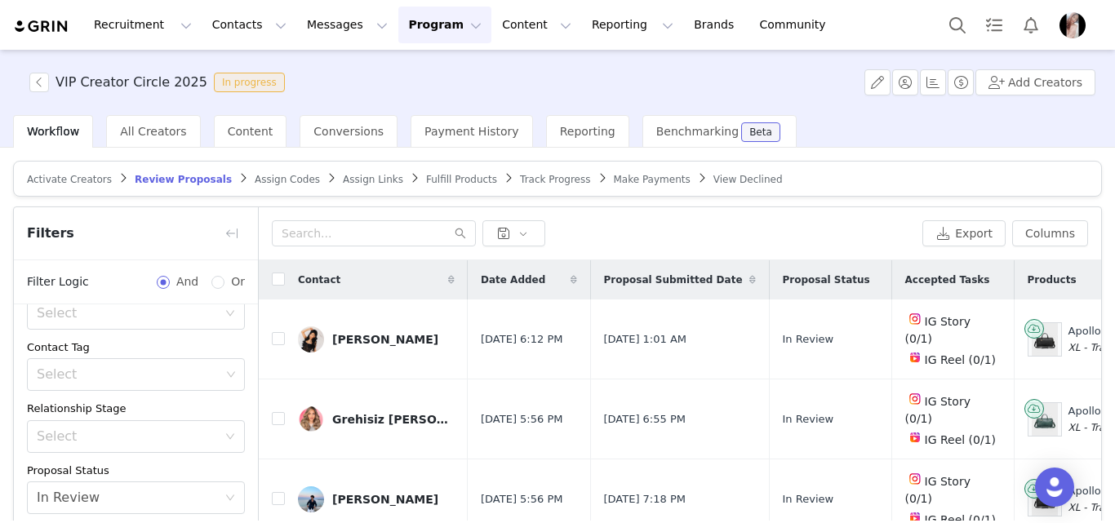
scroll to position [82, 0]
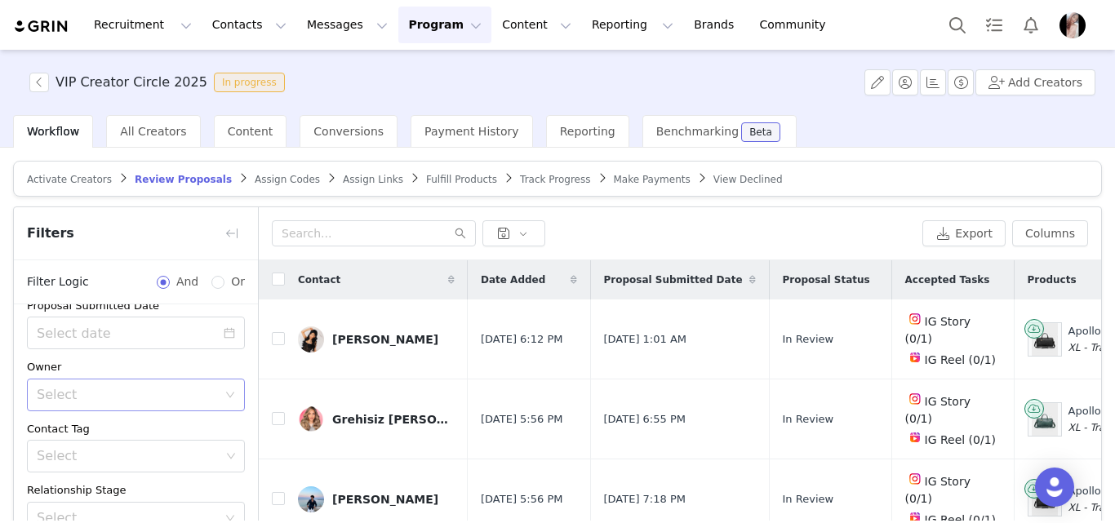
click at [100, 391] on div "Select" at bounding box center [127, 395] width 180 height 16
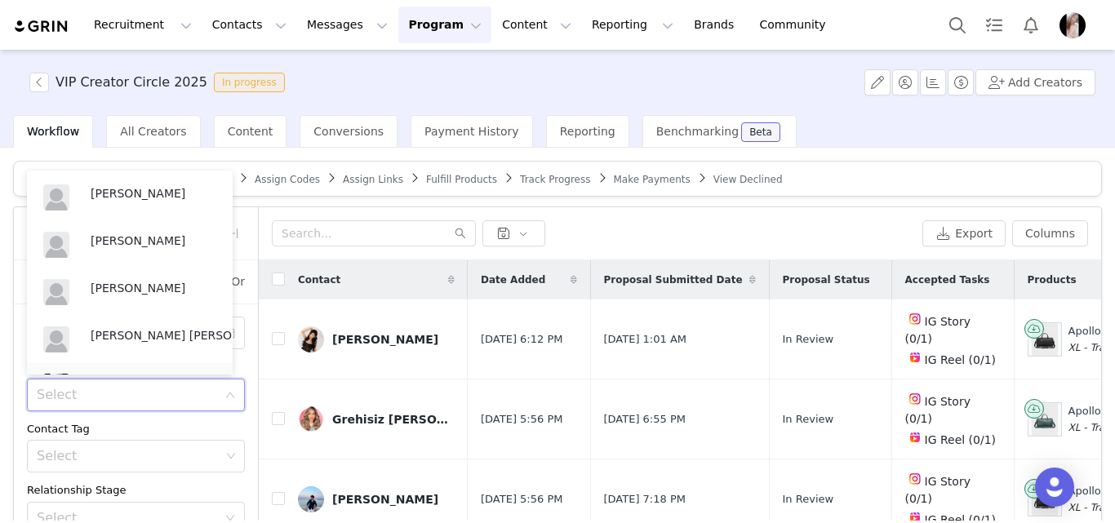
scroll to position [36, 0]
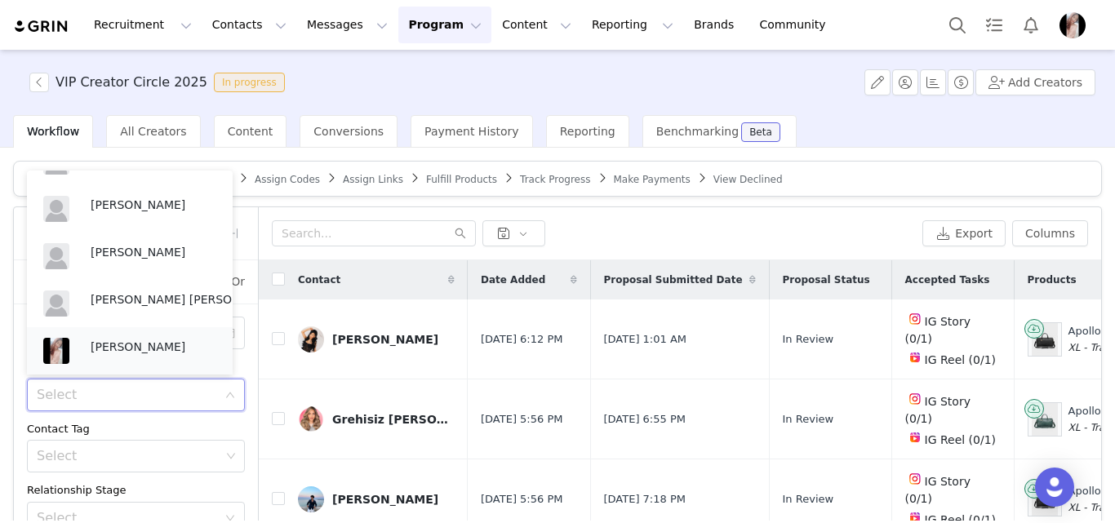
click at [94, 345] on p "[PERSON_NAME]" at bounding box center [154, 347] width 126 height 18
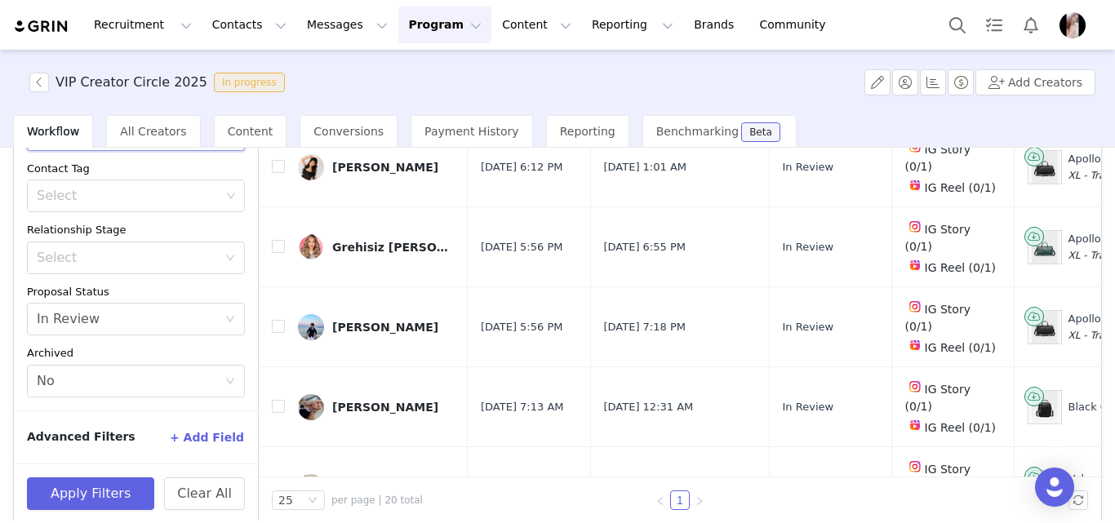
scroll to position [188, 0]
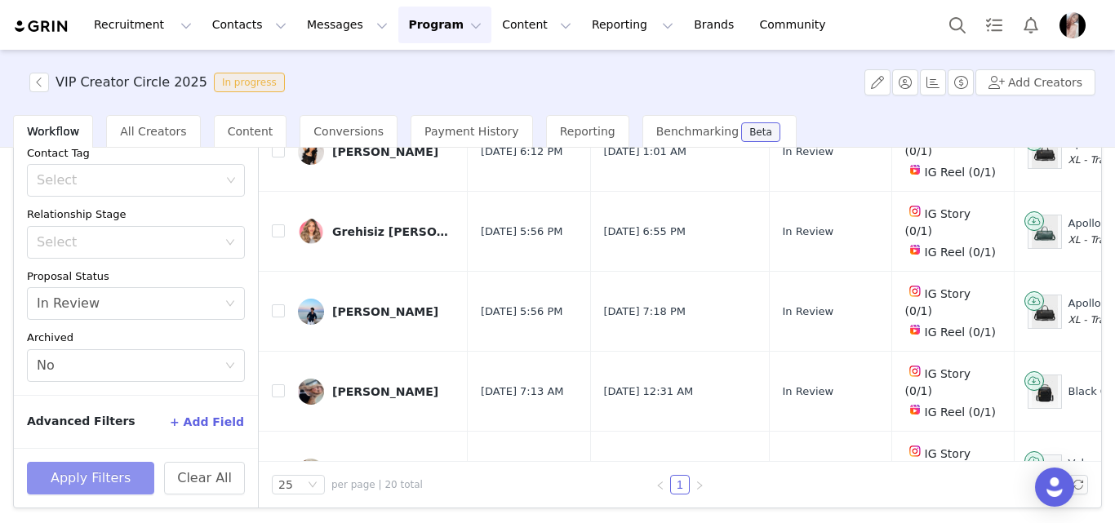
click at [91, 472] on button "Apply Filters" at bounding box center [90, 478] width 127 height 33
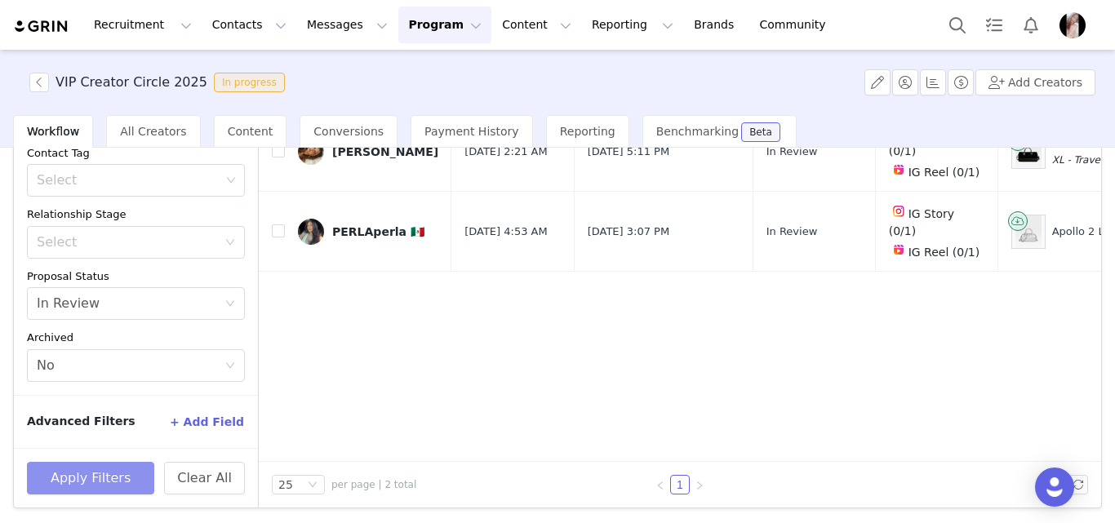
scroll to position [106, 0]
